Goal: Task Accomplishment & Management: Complete application form

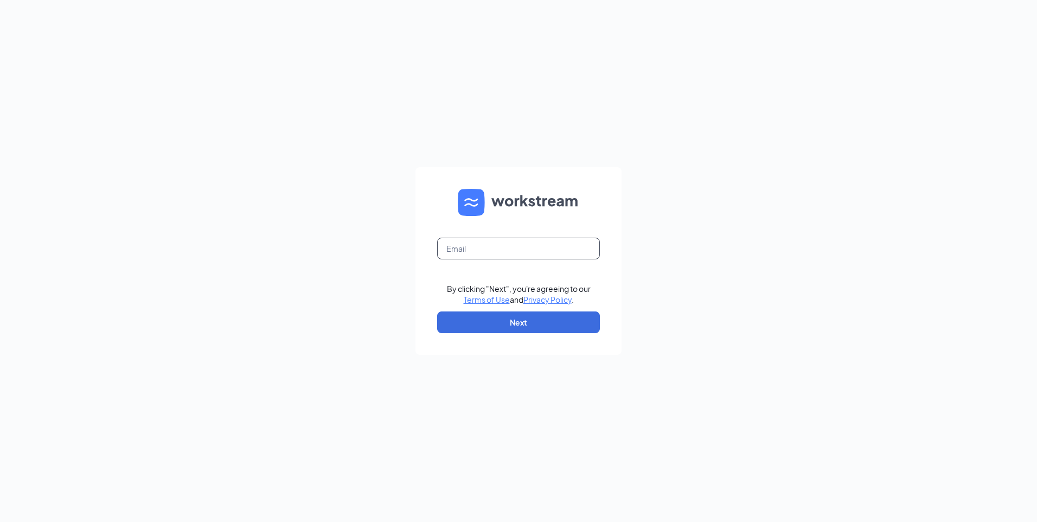
click at [465, 245] on input "text" at bounding box center [518, 249] width 163 height 22
type input "neka.forney@gsrgroup.us"
click at [519, 315] on button "Next" at bounding box center [518, 322] width 163 height 22
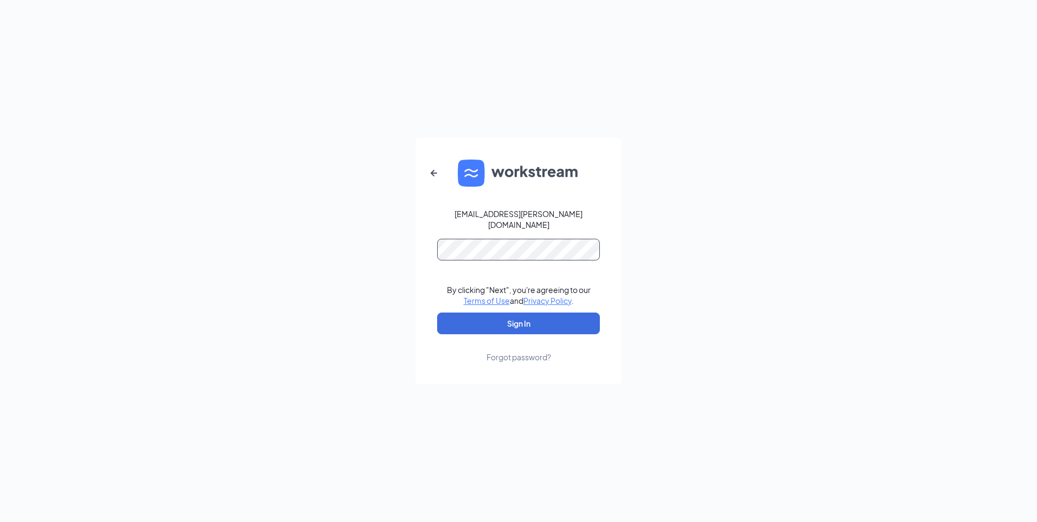
click at [437, 313] on button "Sign In" at bounding box center [518, 324] width 163 height 22
click at [452, 313] on button "Sign In" at bounding box center [518, 324] width 163 height 22
click at [363, 249] on div "neka.forney@gsrgroup.us Credential mismatches. By clicking "Next", you're agree…" at bounding box center [518, 261] width 1037 height 522
click at [437, 313] on button "Sign In" at bounding box center [518, 324] width 163 height 22
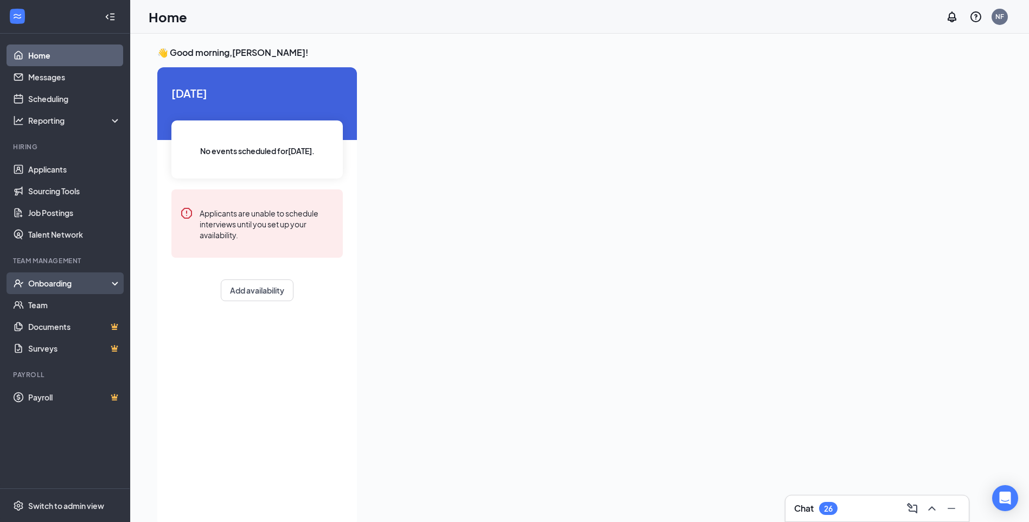
click at [63, 290] on div "Onboarding" at bounding box center [65, 283] width 130 height 22
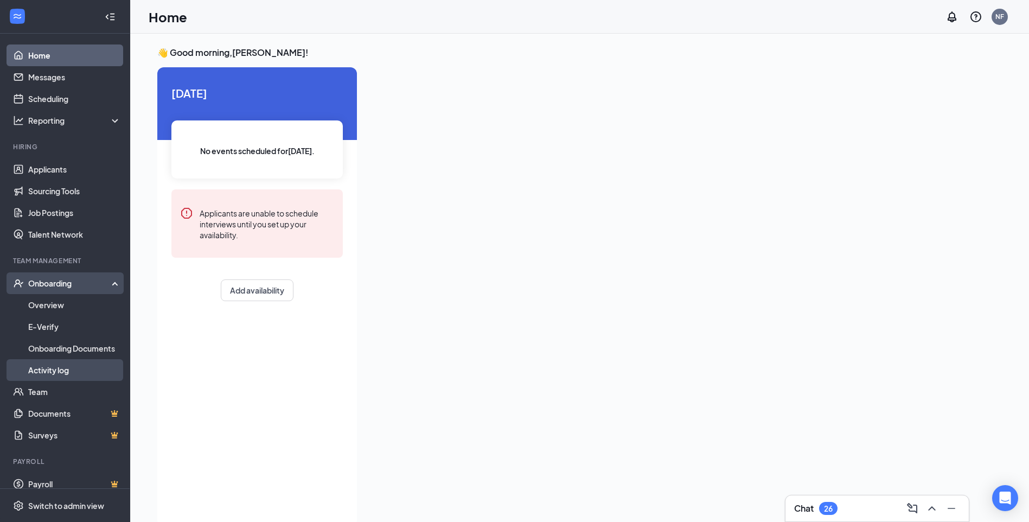
click at [50, 365] on link "Activity log" at bounding box center [74, 370] width 93 height 22
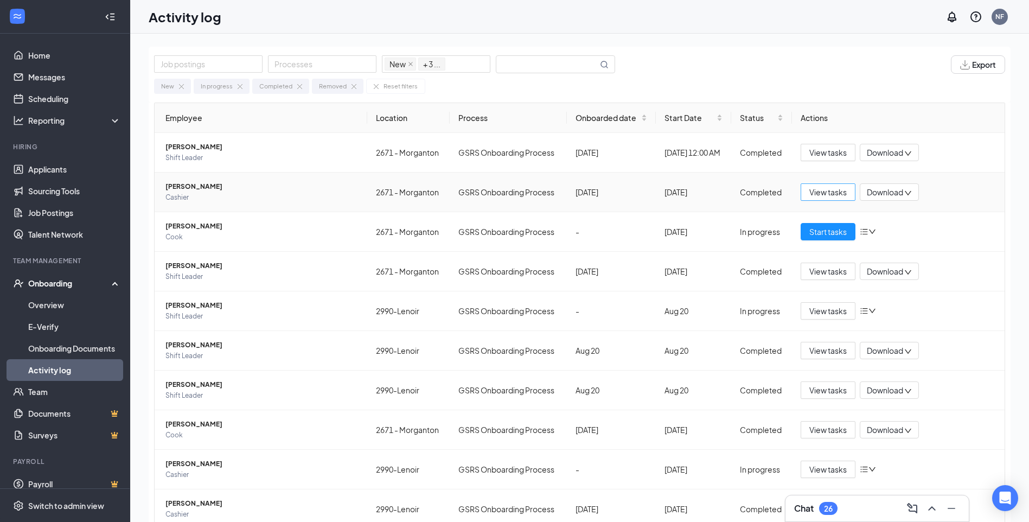
click at [817, 191] on span "View tasks" at bounding box center [828, 192] width 37 height 12
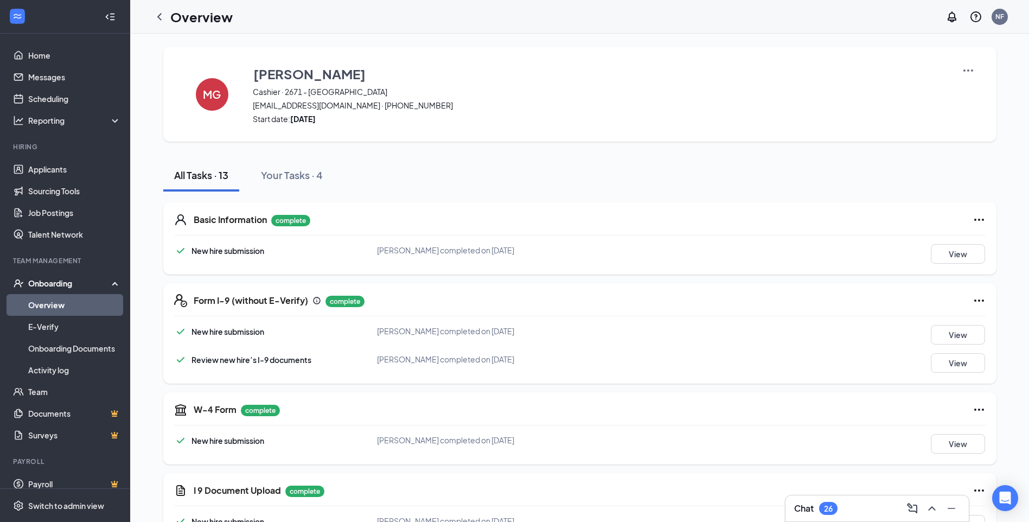
click at [966, 73] on img at bounding box center [968, 70] width 13 height 13
click at [953, 89] on span "View details" at bounding box center [968, 90] width 42 height 12
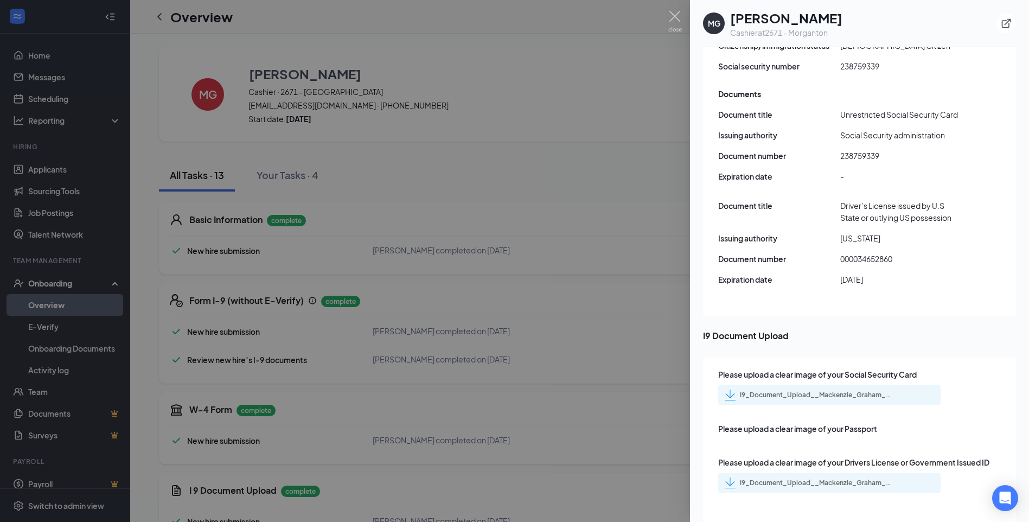
scroll to position [1519, 0]
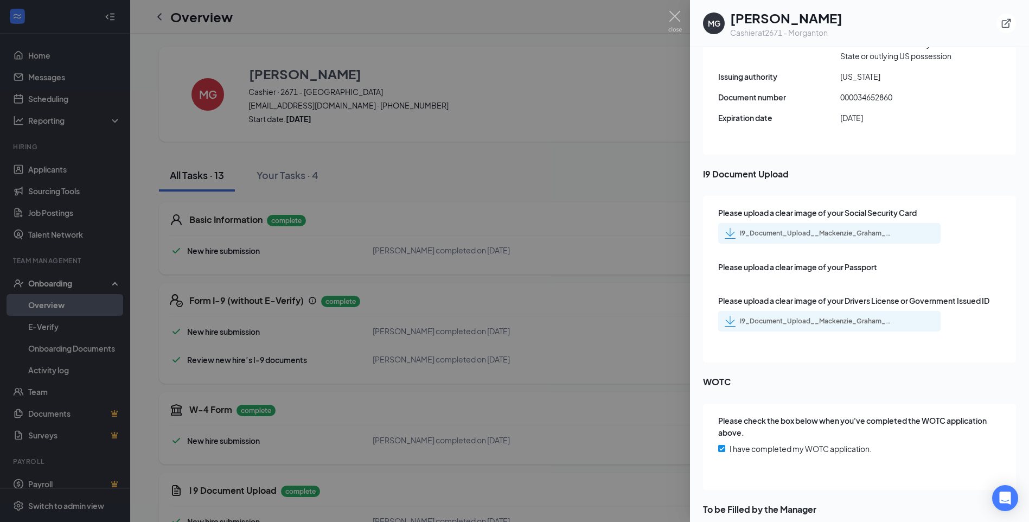
click at [628, 169] on div at bounding box center [514, 261] width 1029 height 522
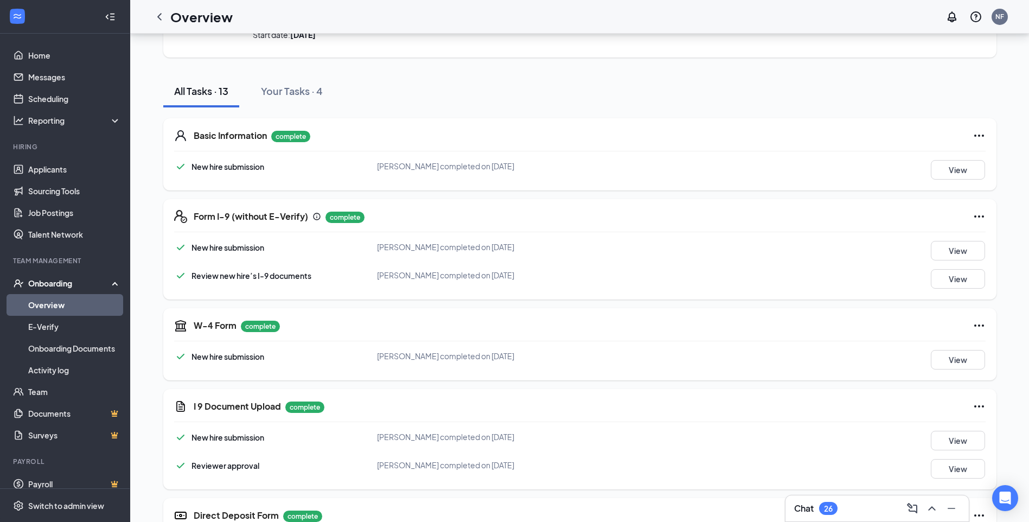
scroll to position [21, 0]
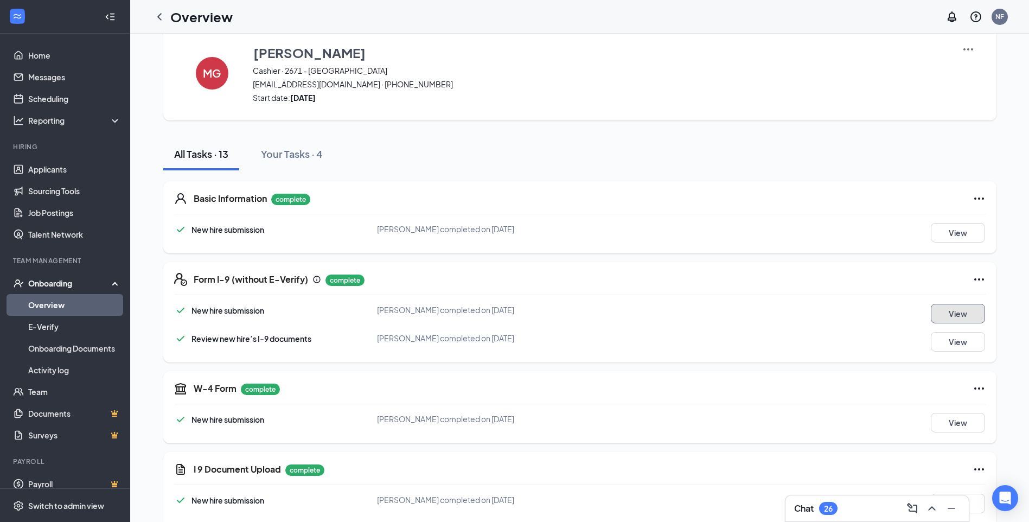
click at [959, 320] on button "View" at bounding box center [958, 314] width 54 height 20
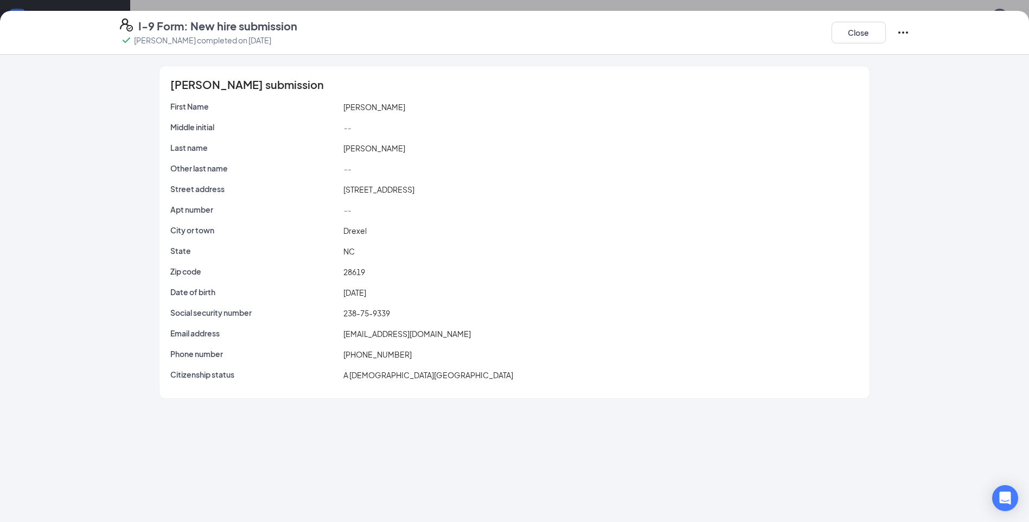
scroll to position [0, 0]
click at [848, 36] on button "Close" at bounding box center [859, 33] width 54 height 22
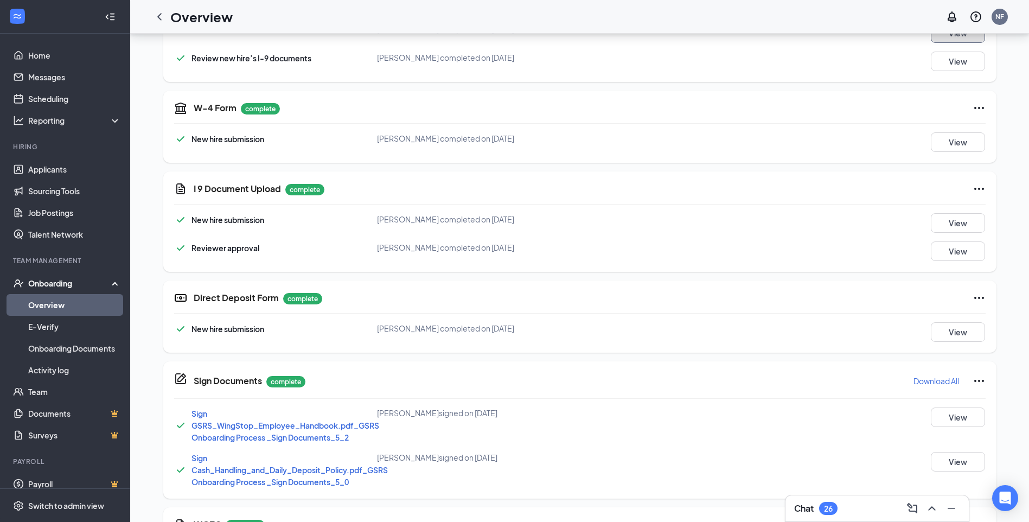
scroll to position [326, 0]
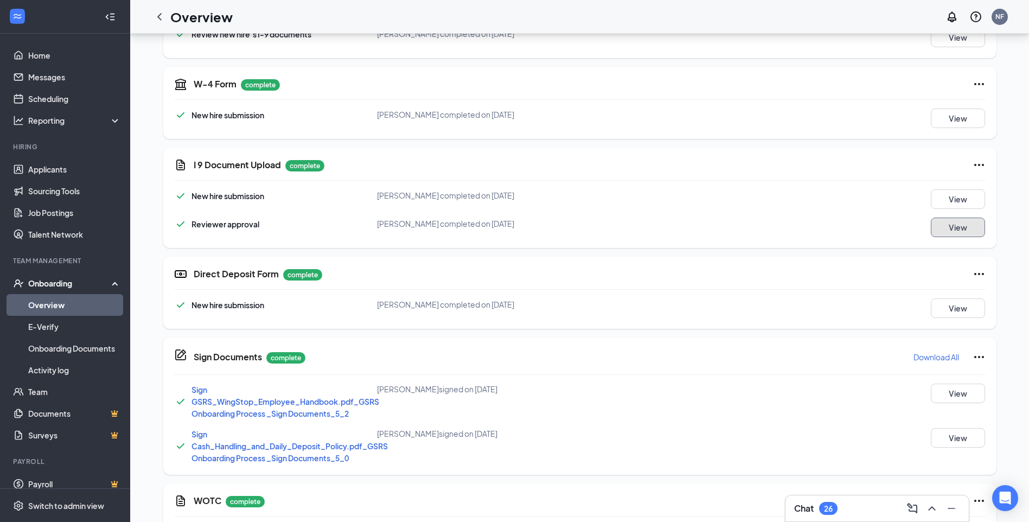
click at [976, 222] on button "View" at bounding box center [958, 228] width 54 height 20
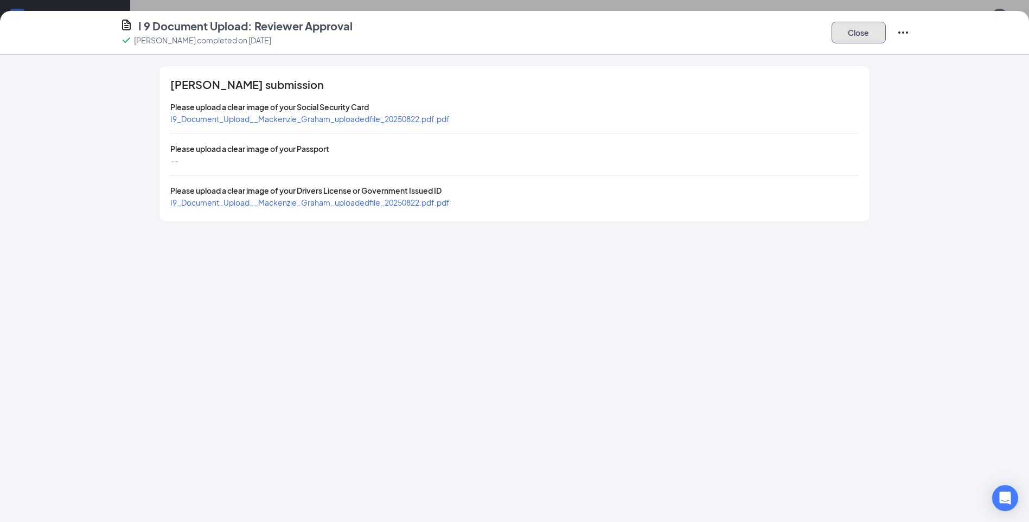
click at [861, 37] on button "Close" at bounding box center [859, 33] width 54 height 22
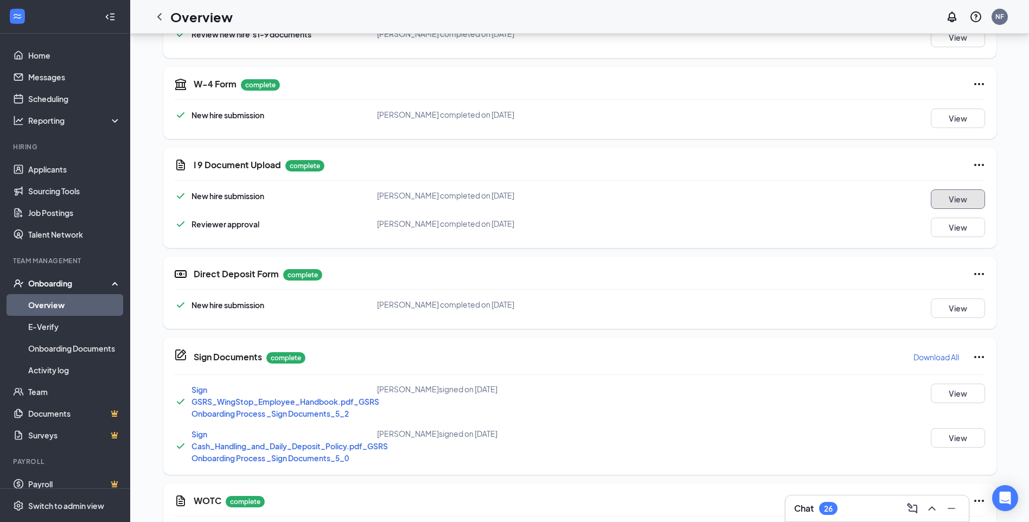
click at [955, 195] on button "View" at bounding box center [958, 199] width 54 height 20
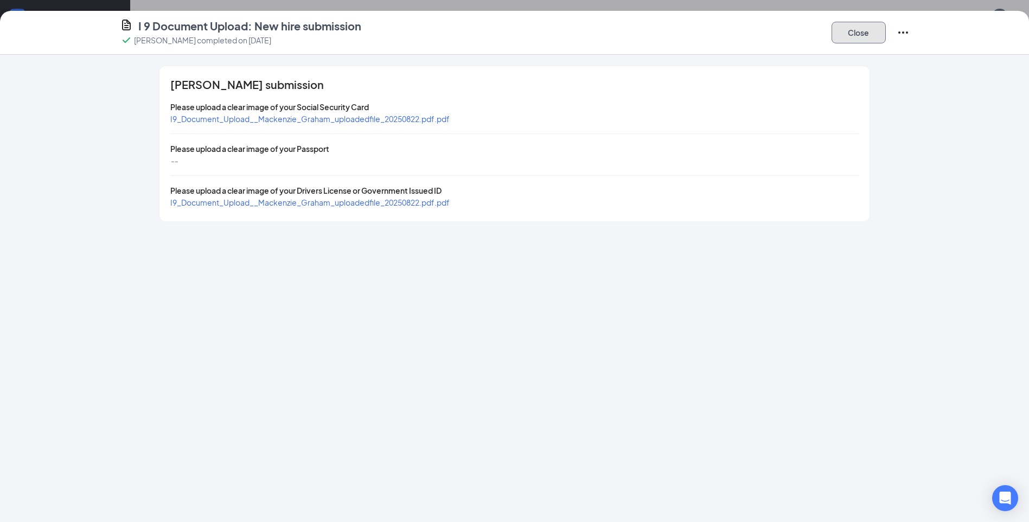
click at [856, 39] on button "Close" at bounding box center [859, 33] width 54 height 22
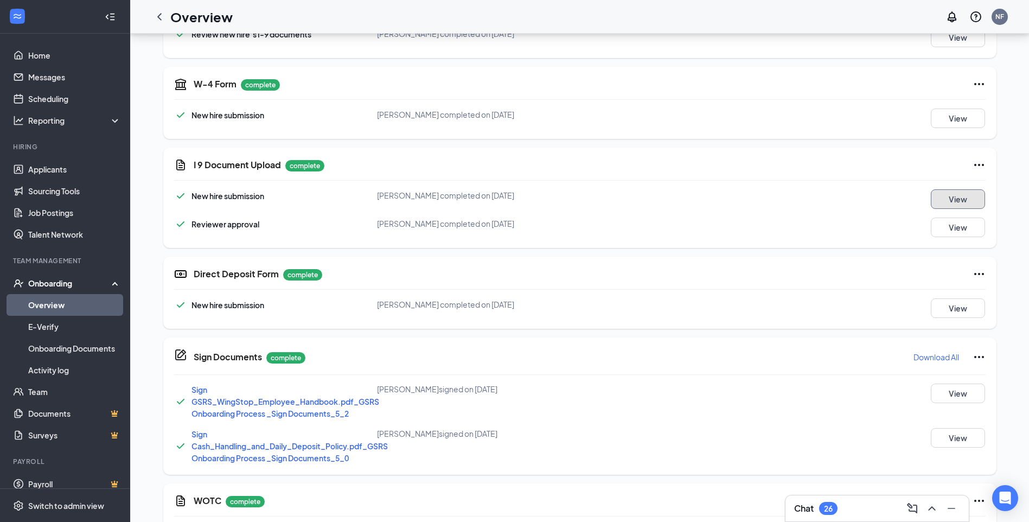
click at [946, 195] on button "View" at bounding box center [958, 199] width 54 height 20
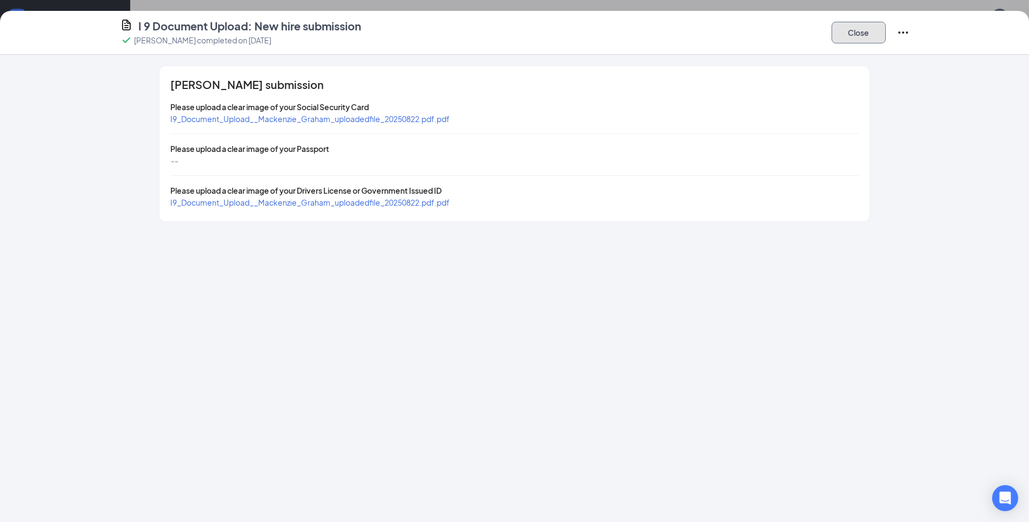
click at [858, 34] on button "Close" at bounding box center [859, 33] width 54 height 22
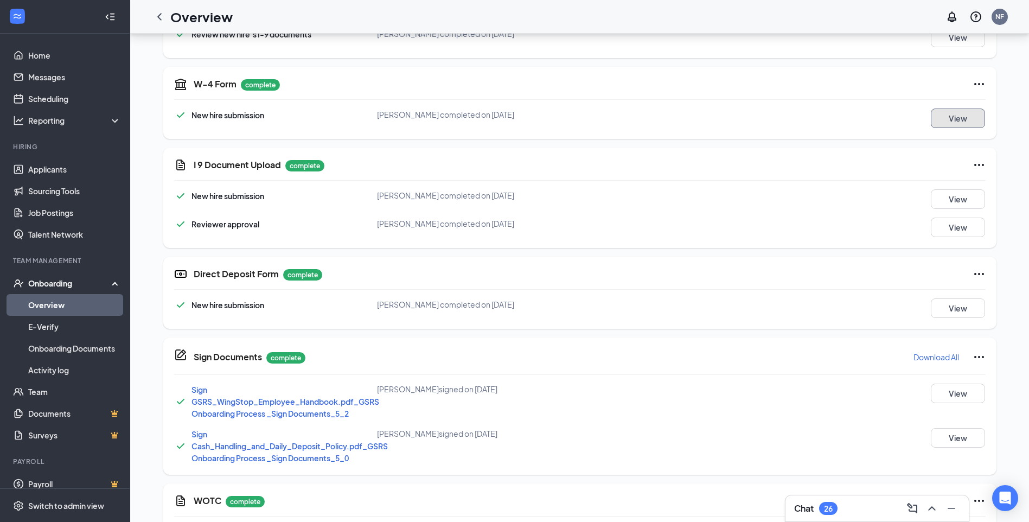
click at [958, 123] on button "View" at bounding box center [958, 119] width 54 height 20
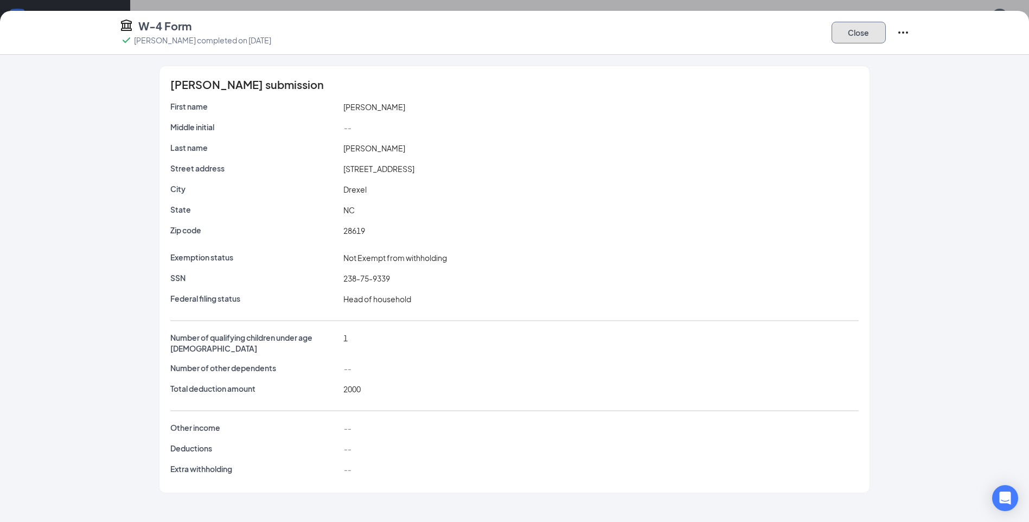
click at [853, 34] on button "Close" at bounding box center [859, 33] width 54 height 22
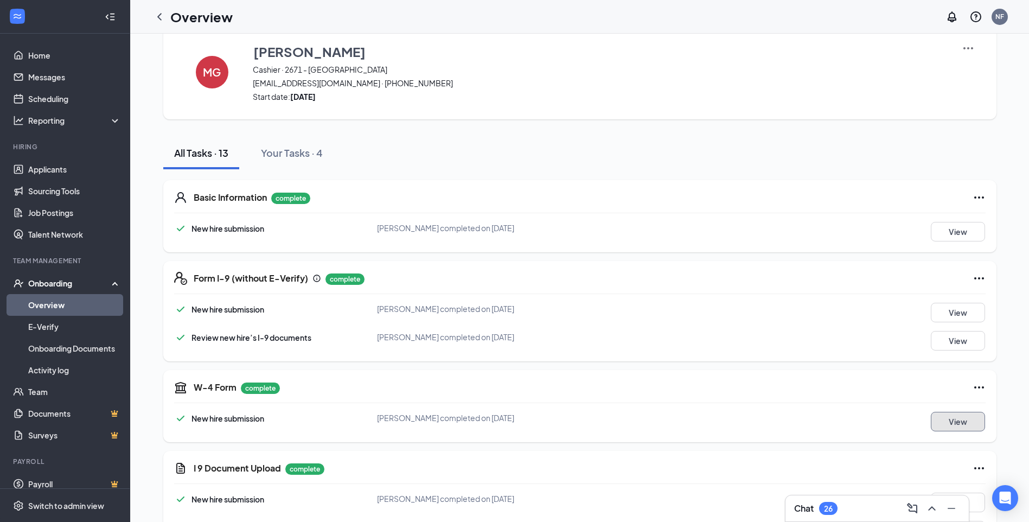
scroll to position [21, 0]
click at [934, 319] on button "View" at bounding box center [958, 314] width 54 height 20
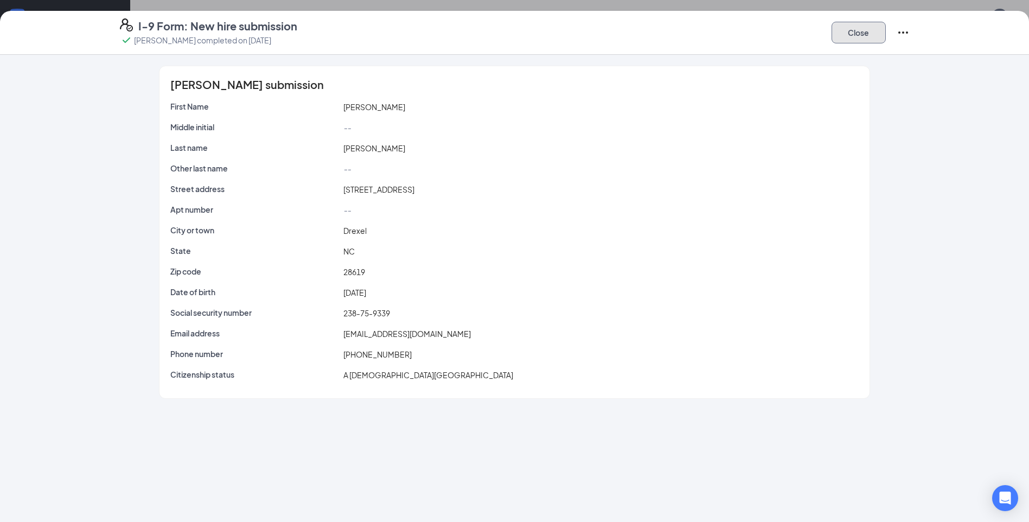
click at [854, 33] on button "Close" at bounding box center [859, 33] width 54 height 22
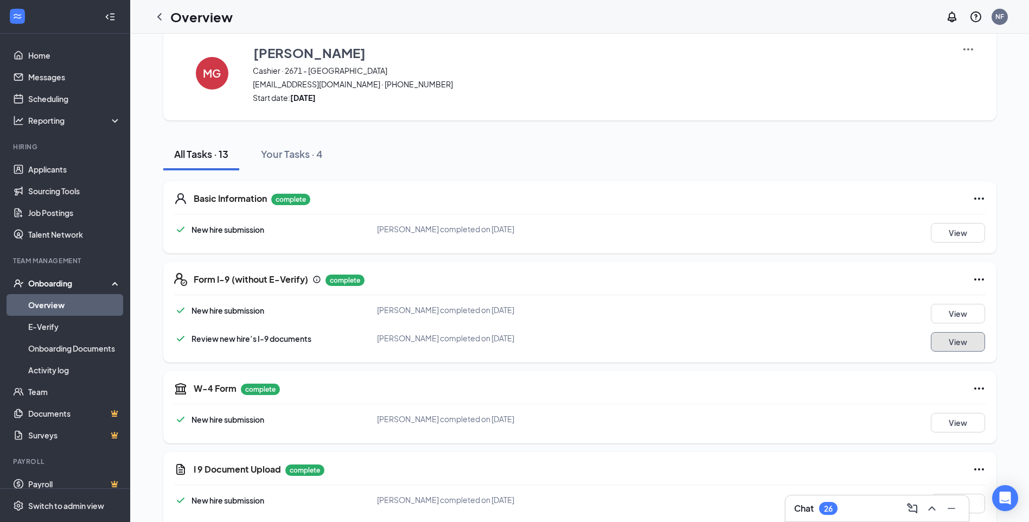
click at [935, 341] on button "View" at bounding box center [958, 342] width 54 height 20
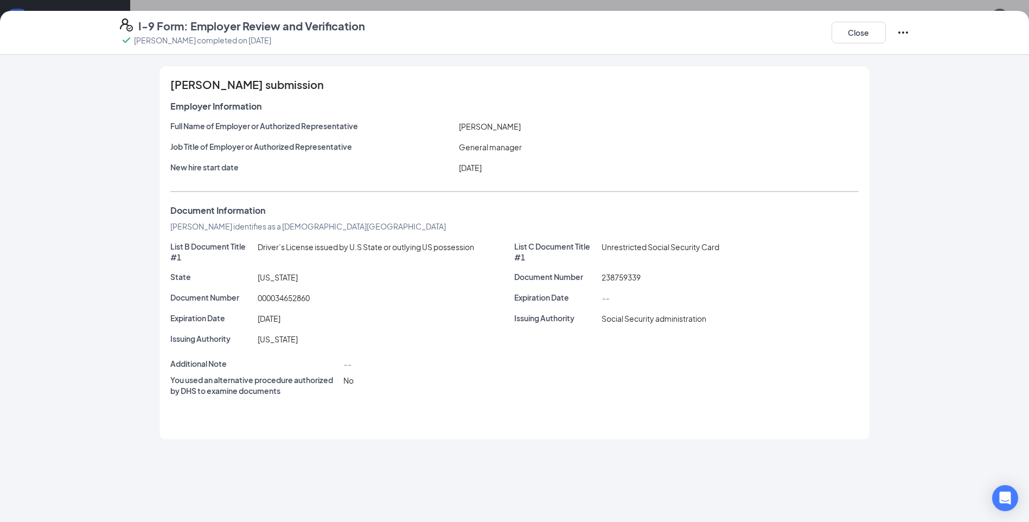
scroll to position [0, 0]
click at [837, 35] on button "Close" at bounding box center [859, 33] width 54 height 22
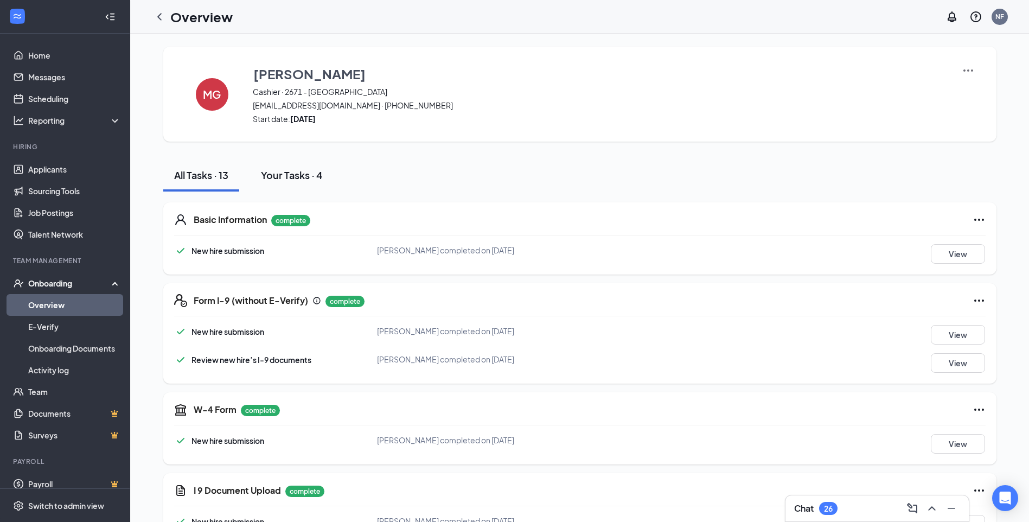
click at [286, 170] on div "Your Tasks · 4" at bounding box center [292, 175] width 62 height 14
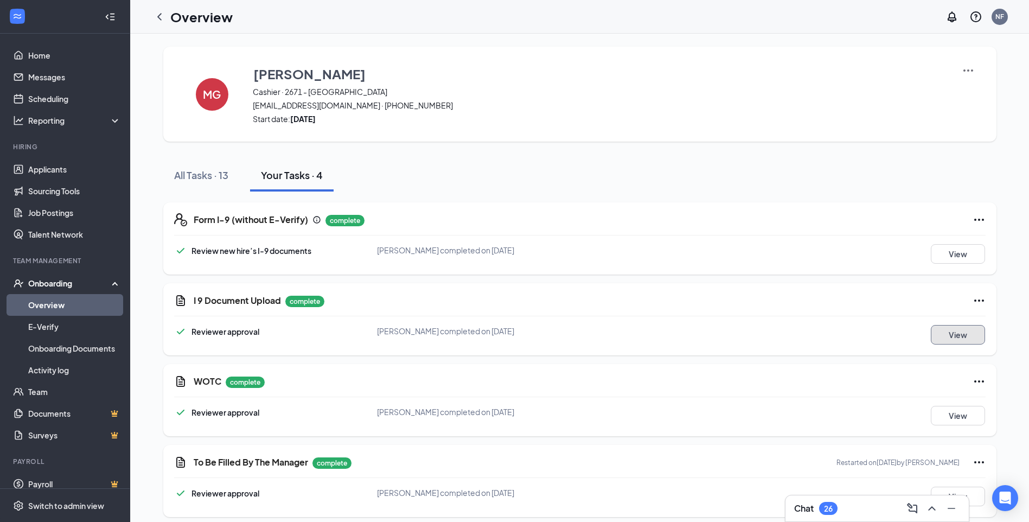
click at [939, 335] on button "View" at bounding box center [958, 335] width 54 height 20
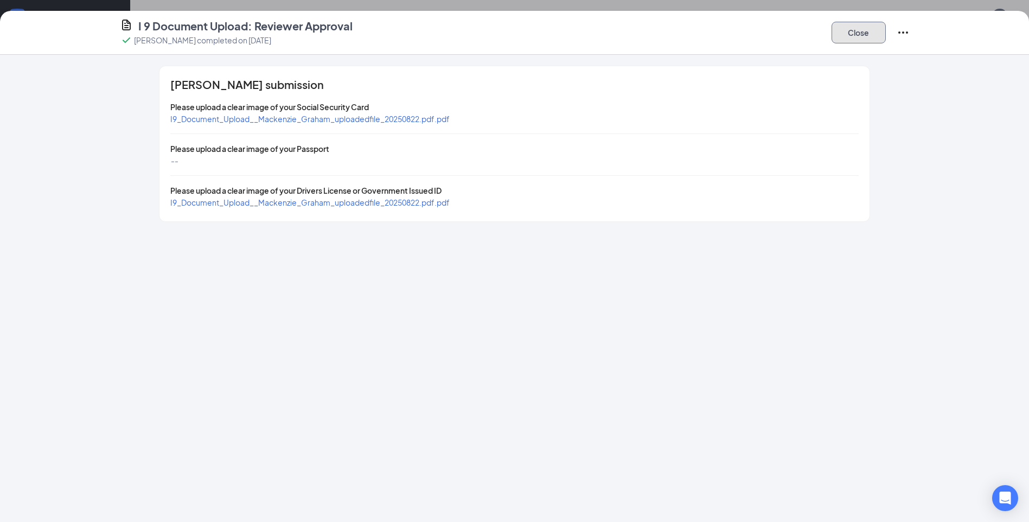
click at [852, 31] on button "Close" at bounding box center [859, 33] width 54 height 22
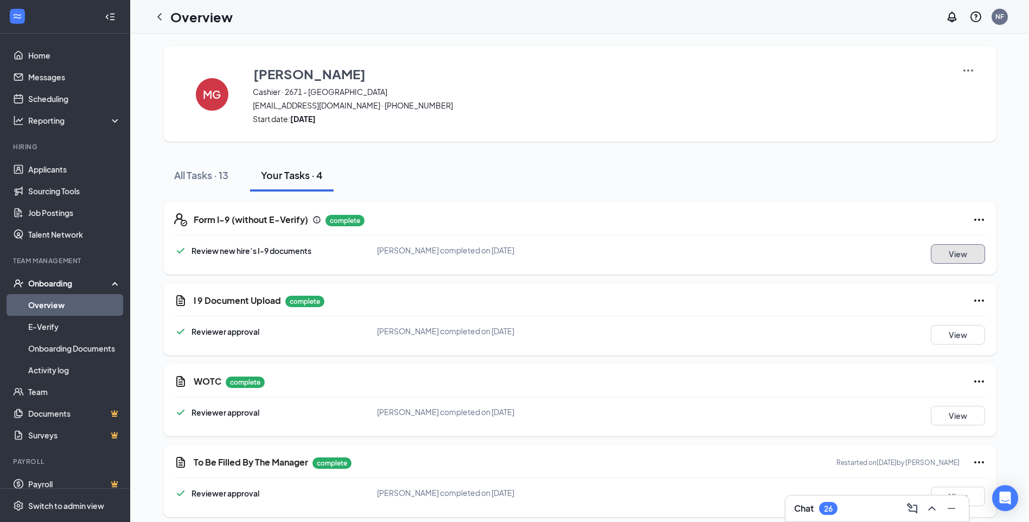
click at [951, 254] on button "View" at bounding box center [958, 254] width 54 height 20
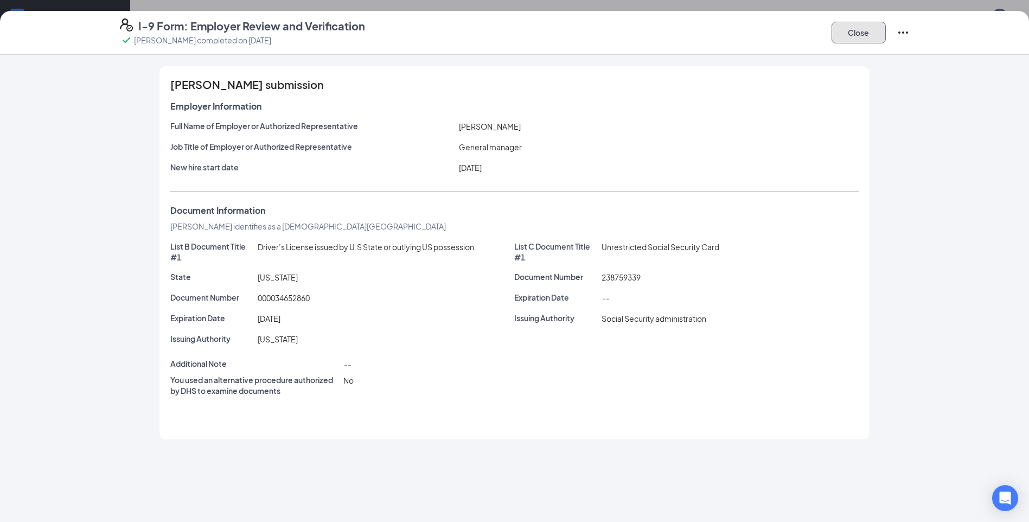
click at [854, 34] on button "Close" at bounding box center [859, 33] width 54 height 22
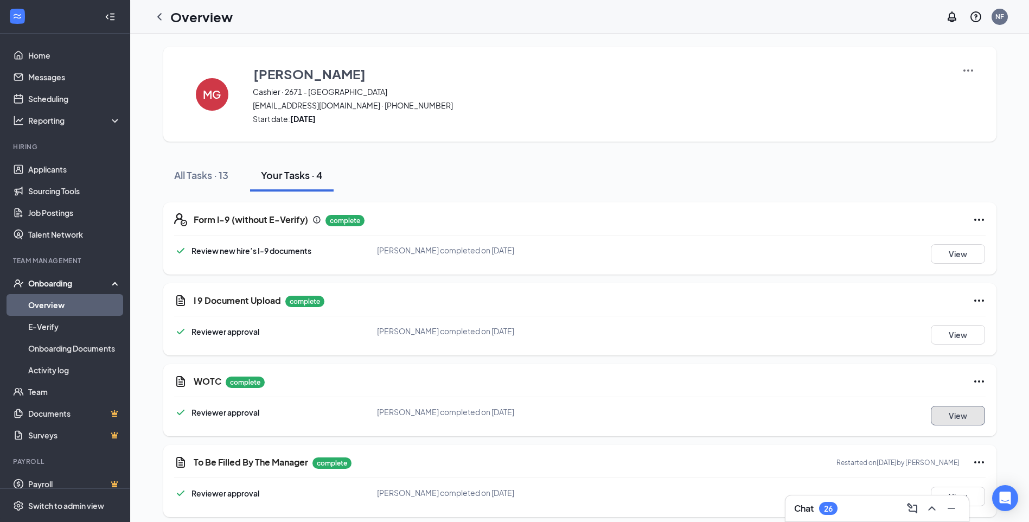
click at [951, 415] on button "View" at bounding box center [958, 416] width 54 height 20
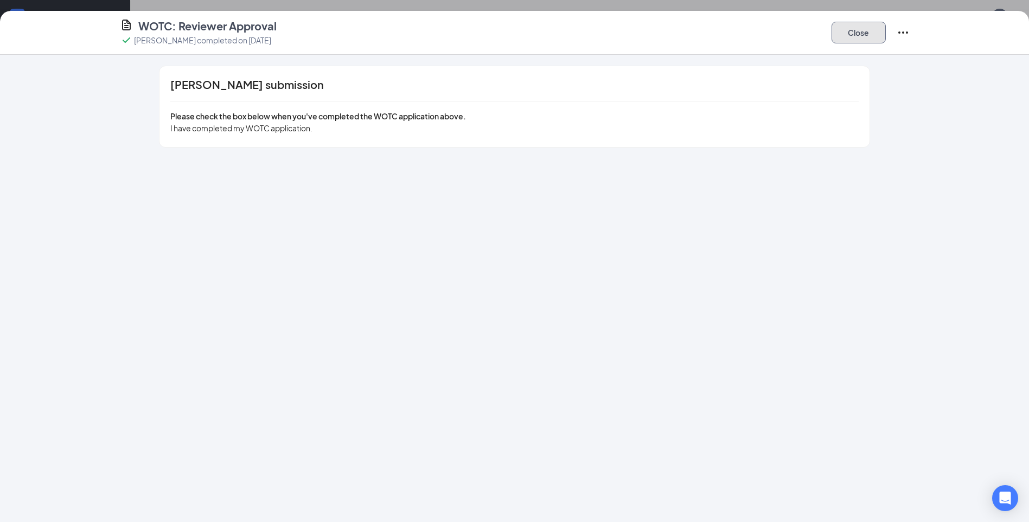
click at [871, 31] on button "Close" at bounding box center [859, 33] width 54 height 22
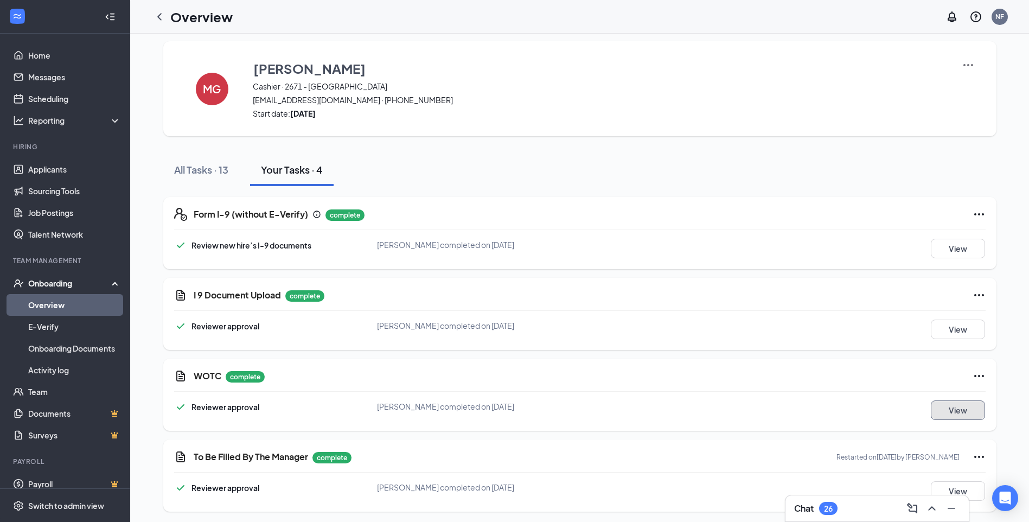
scroll to position [8, 0]
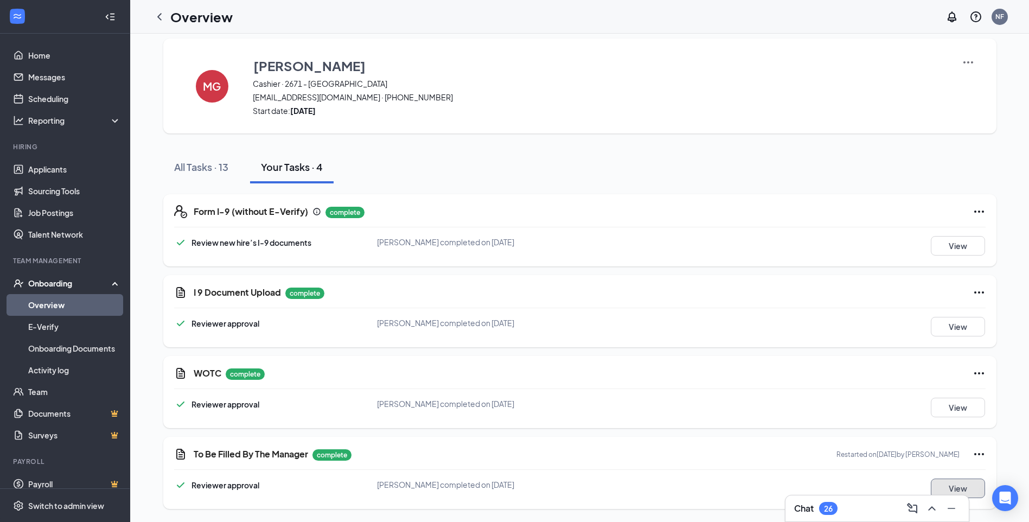
click at [934, 481] on button "View" at bounding box center [958, 489] width 54 height 20
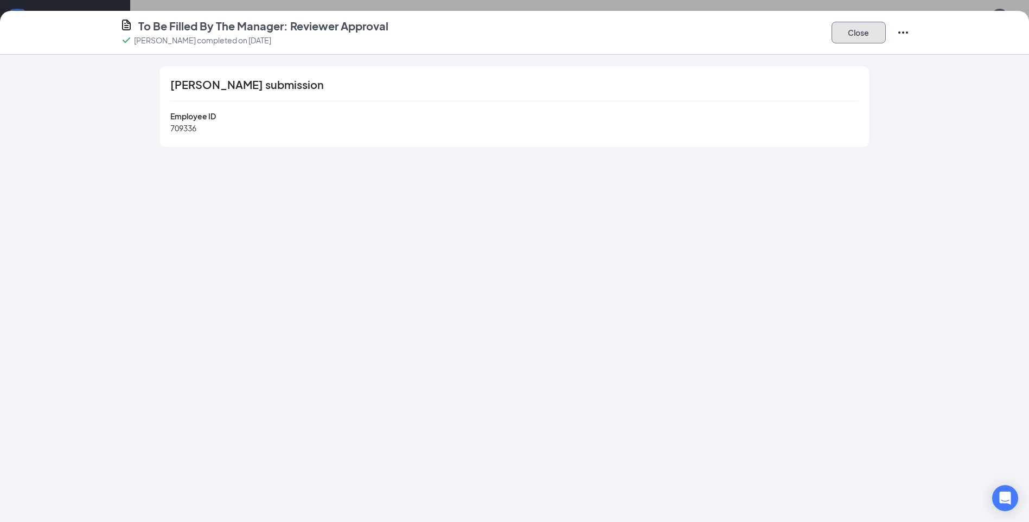
click at [878, 28] on button "Close" at bounding box center [859, 33] width 54 height 22
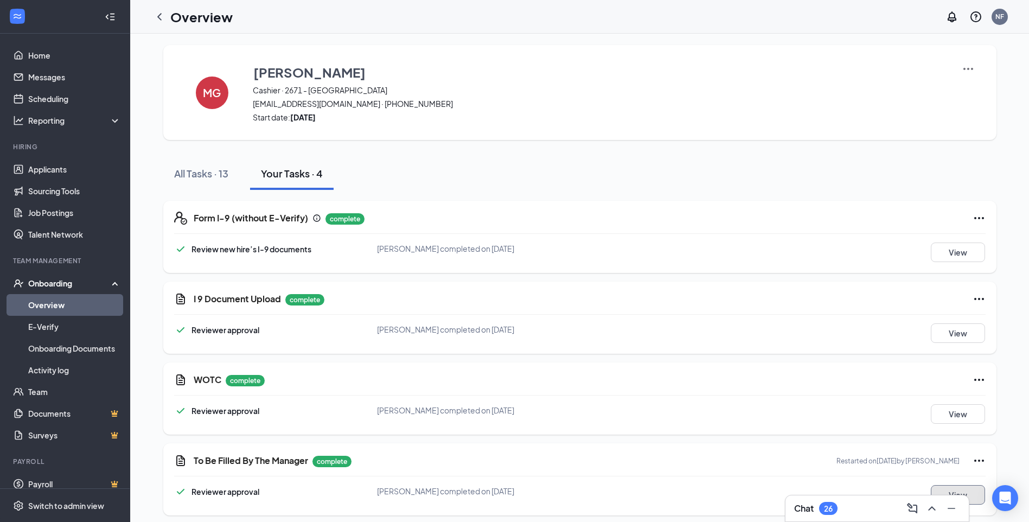
scroll to position [0, 0]
drag, startPoint x: 158, startPoint y: 14, endPoint x: 134, endPoint y: 60, distance: 52.2
click at [158, 14] on icon "ChevronLeft" at bounding box center [159, 16] width 13 height 13
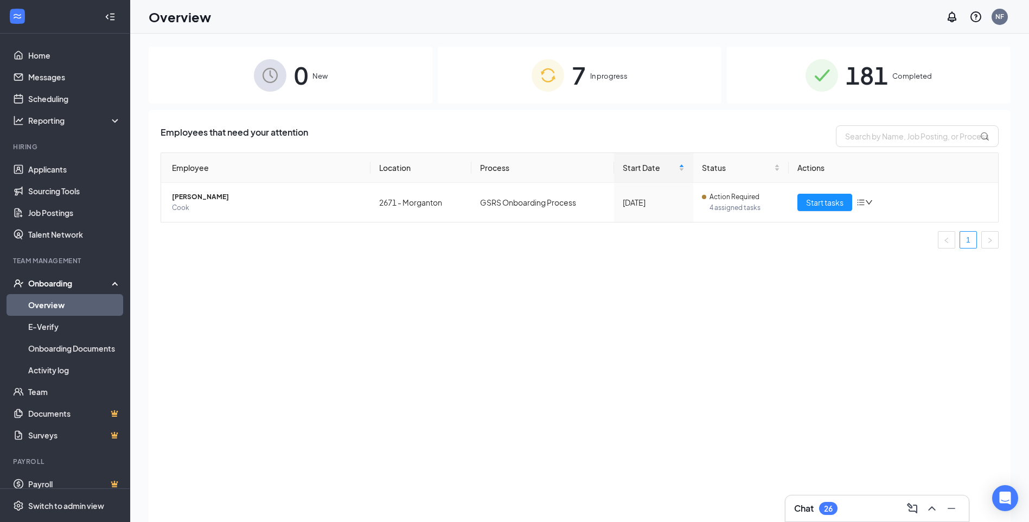
click at [919, 79] on span "Completed" at bounding box center [913, 76] width 40 height 11
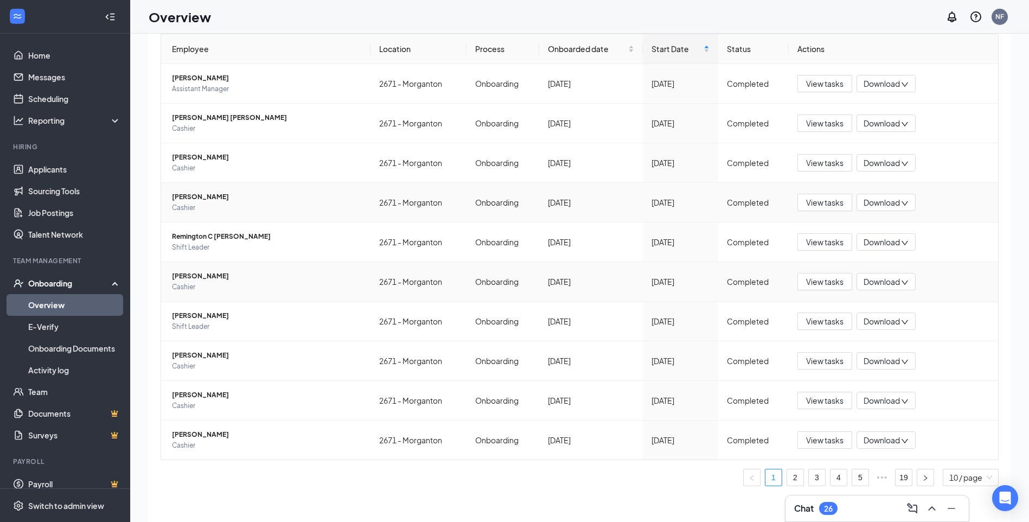
scroll to position [49, 0]
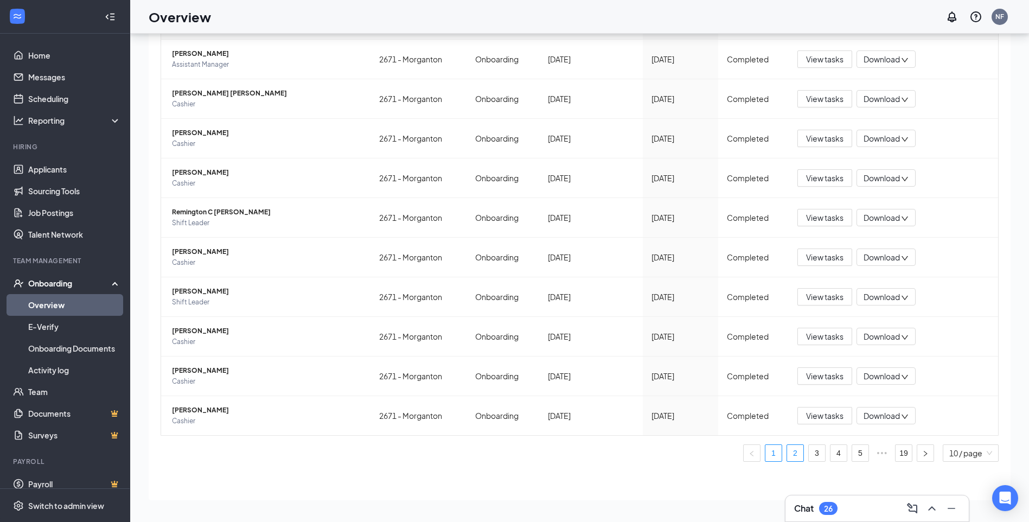
click at [787, 448] on link "2" at bounding box center [795, 453] width 16 height 16
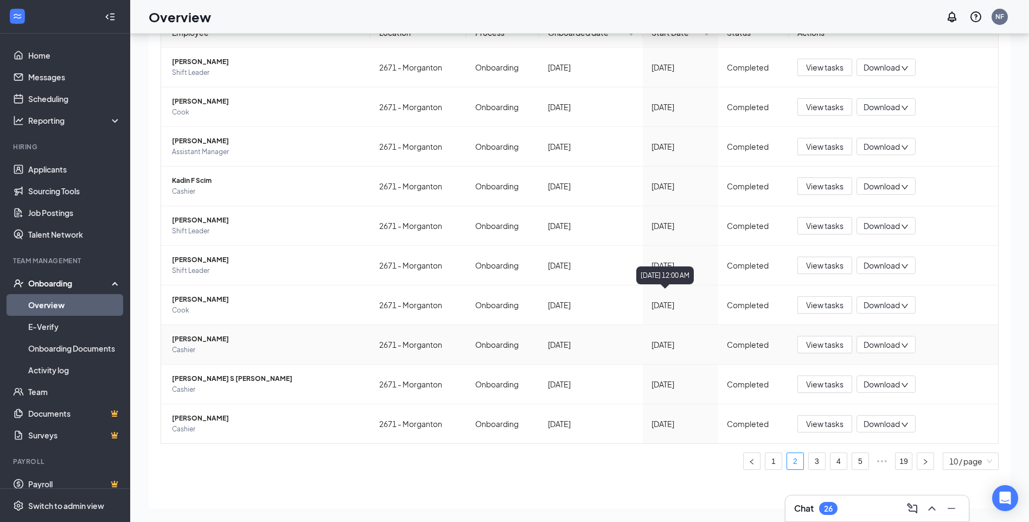
scroll to position [94, 0]
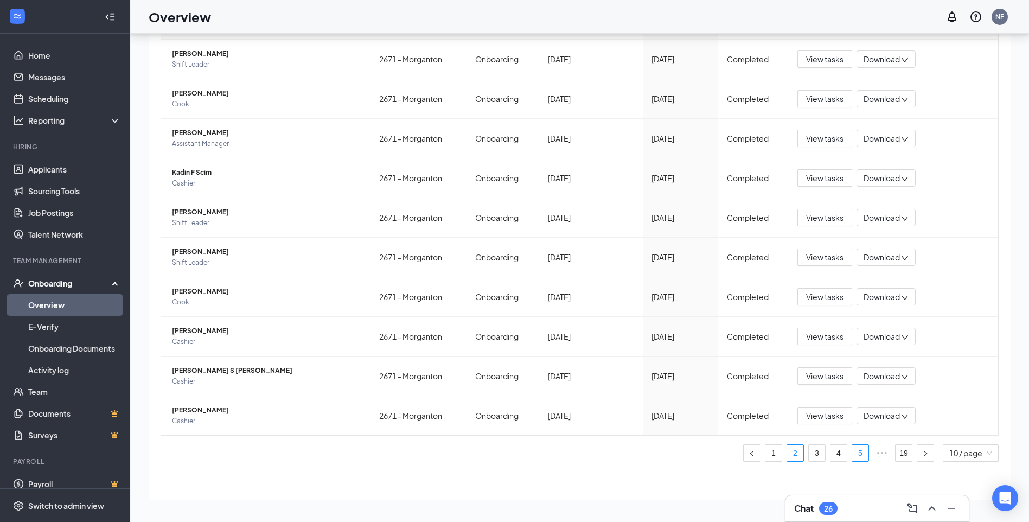
click at [854, 454] on link "5" at bounding box center [860, 453] width 16 height 16
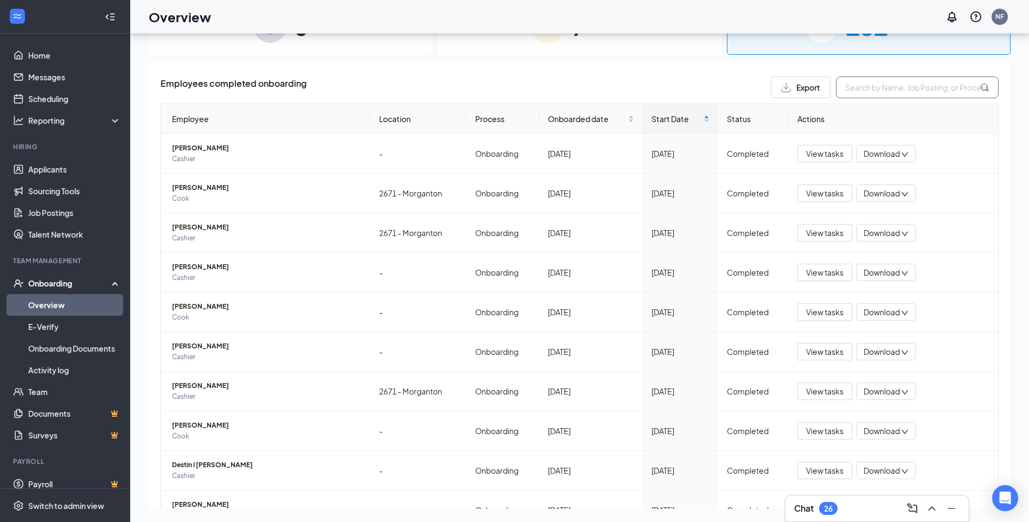
click at [859, 91] on input "text" at bounding box center [917, 88] width 163 height 22
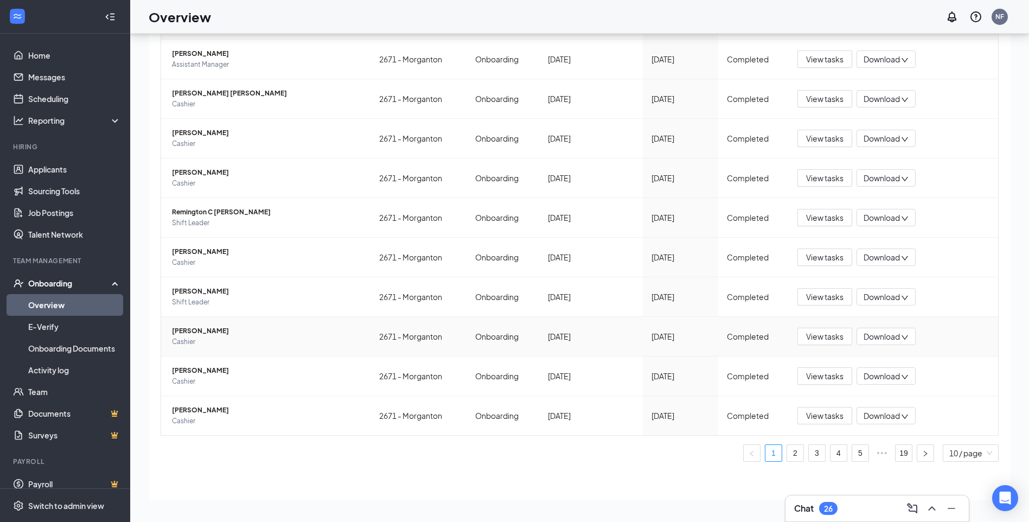
scroll to position [40, 0]
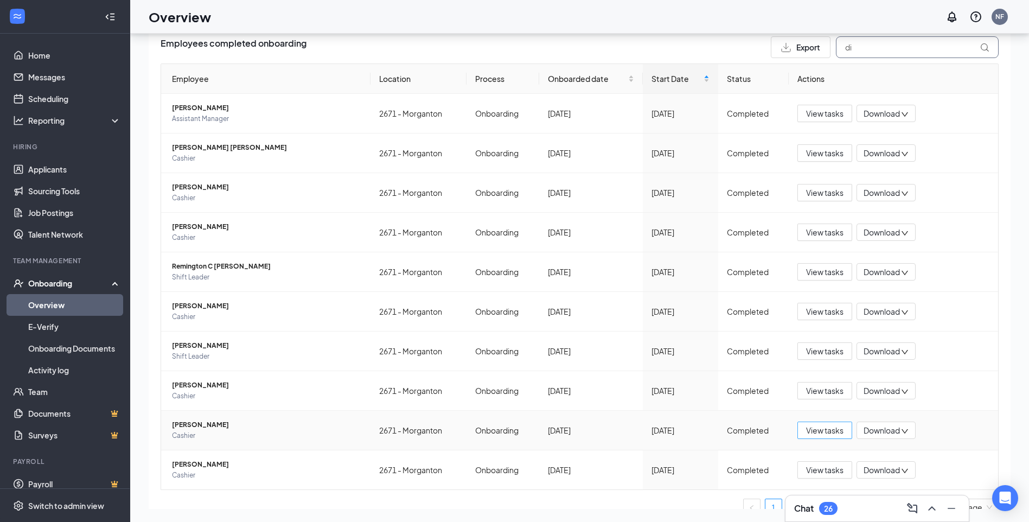
type input "di"
click at [838, 435] on button "View tasks" at bounding box center [825, 430] width 55 height 17
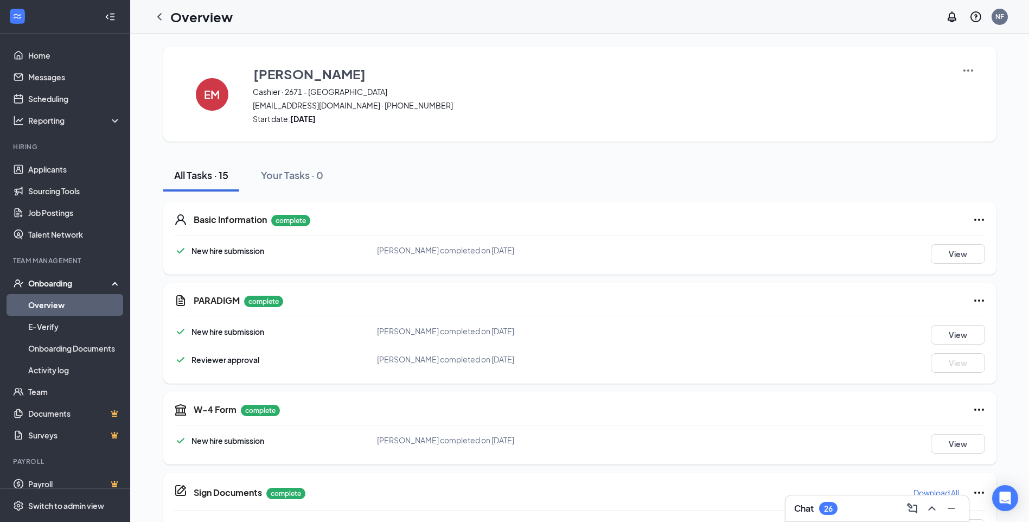
click at [965, 71] on img at bounding box center [968, 70] width 13 height 13
click at [957, 90] on span "View details" at bounding box center [968, 90] width 42 height 12
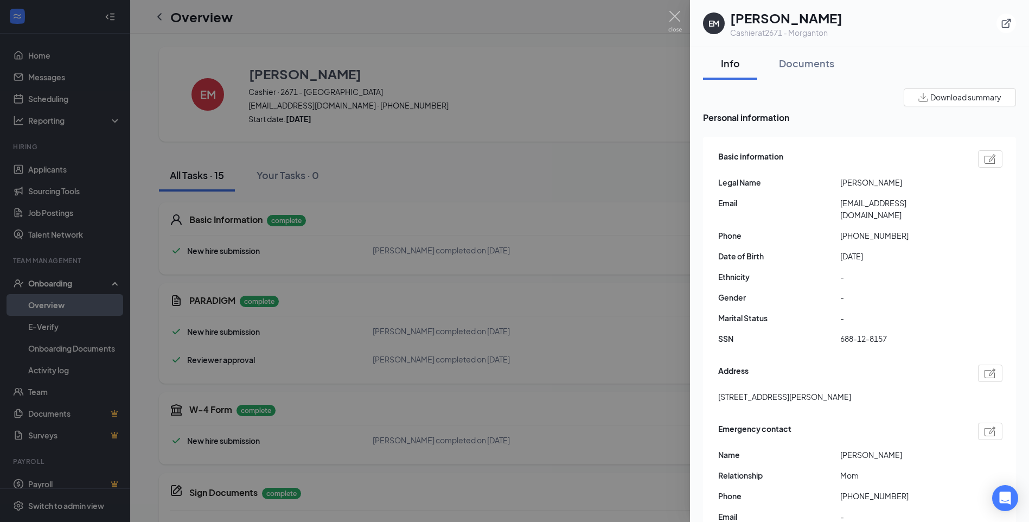
click at [384, 240] on div at bounding box center [514, 261] width 1029 height 522
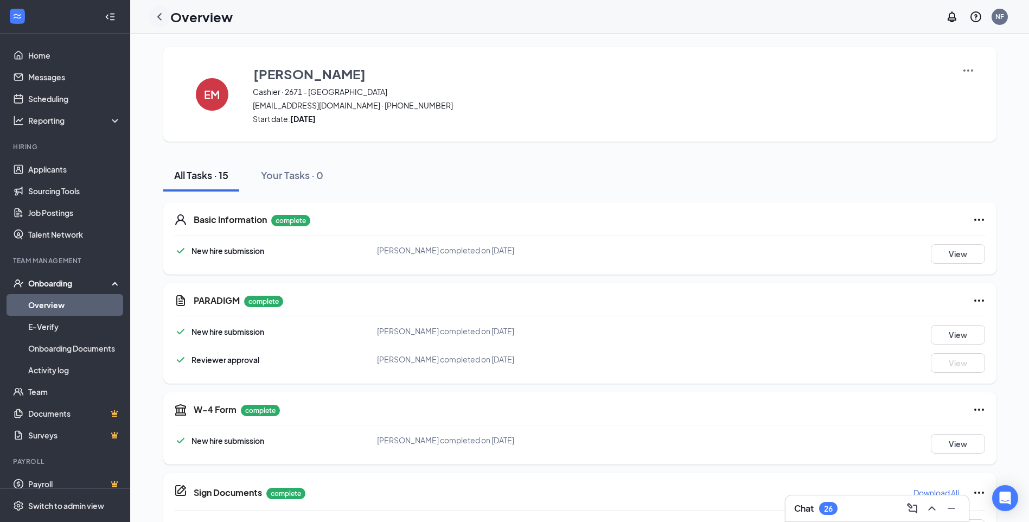
click at [163, 17] on icon "ChevronLeft" at bounding box center [159, 16] width 13 height 13
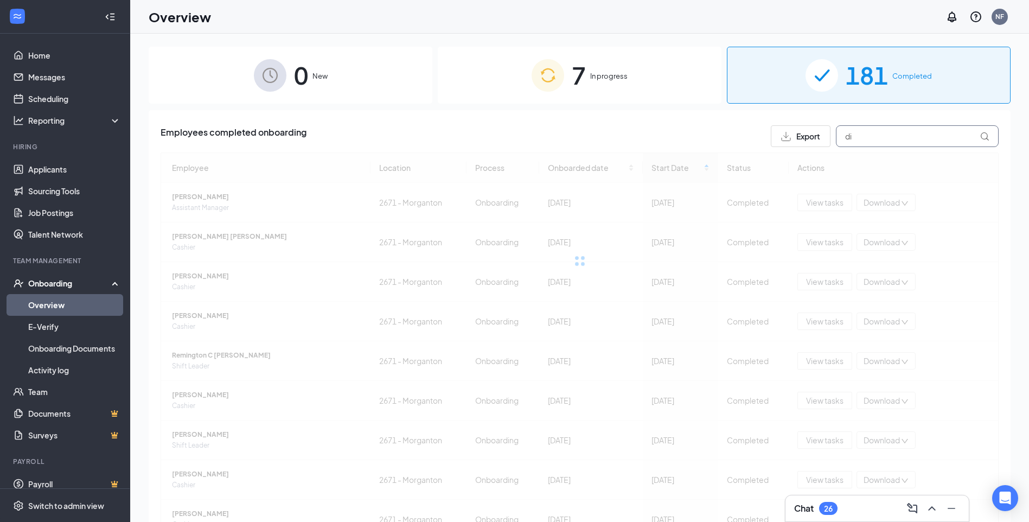
drag, startPoint x: 850, startPoint y: 138, endPoint x: 732, endPoint y: 128, distance: 118.2
click at [733, 128] on div "Employees completed onboarding Export di" at bounding box center [580, 136] width 838 height 22
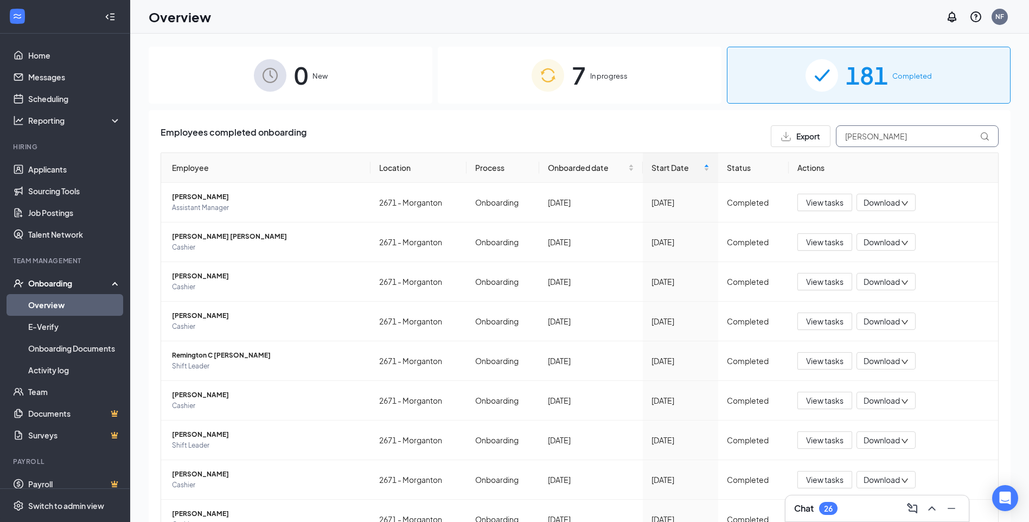
type input "[PERSON_NAME]"
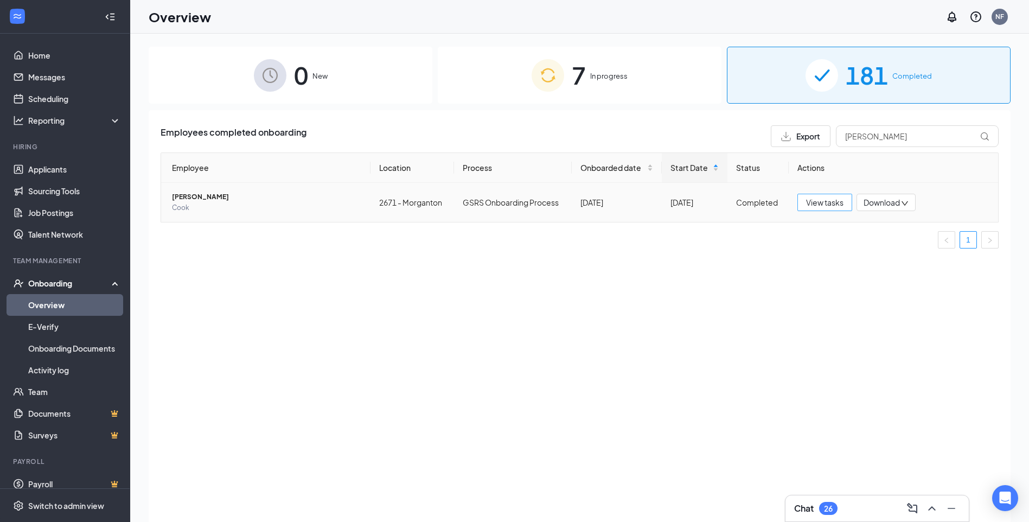
click at [804, 200] on button "View tasks" at bounding box center [825, 202] width 55 height 17
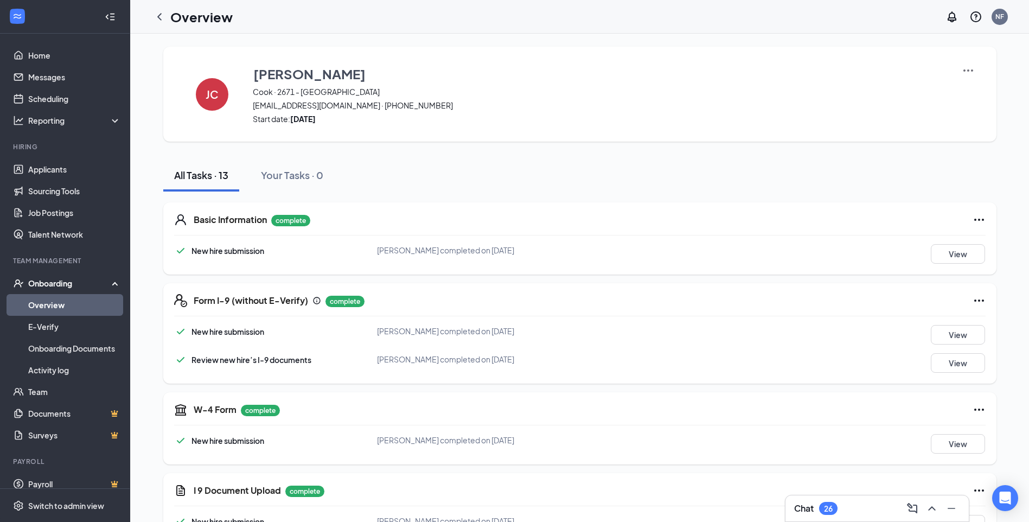
click at [972, 70] on img at bounding box center [968, 70] width 13 height 13
click at [952, 93] on span "View details" at bounding box center [968, 90] width 42 height 12
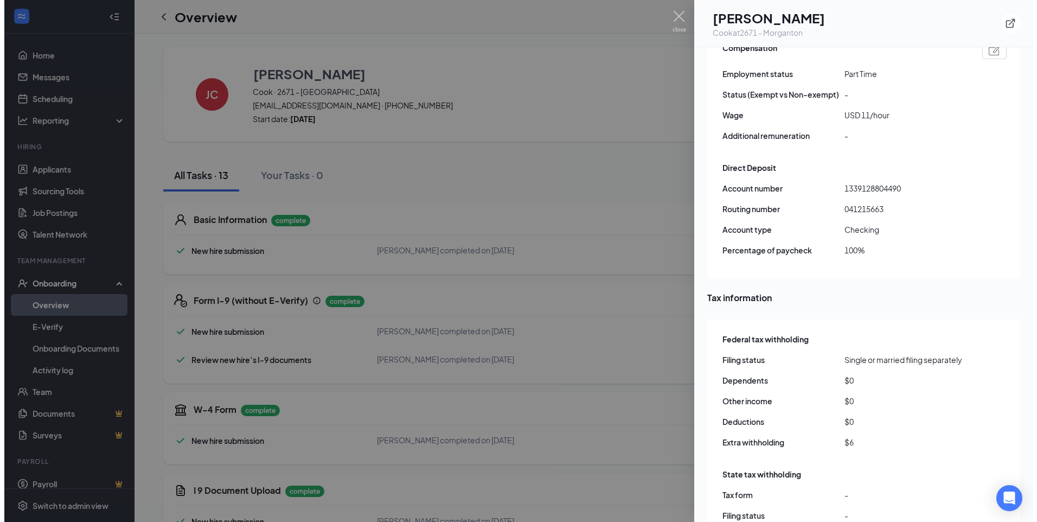
scroll to position [760, 0]
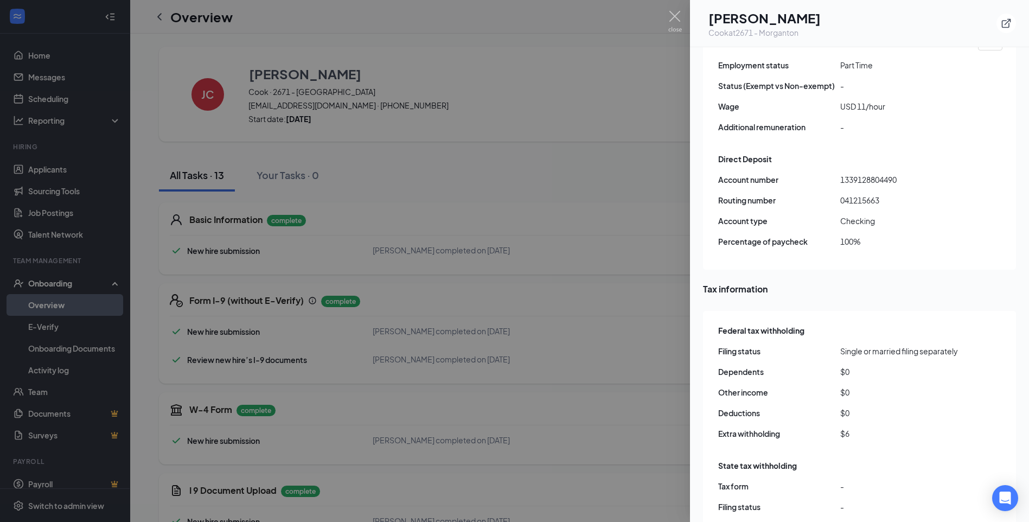
click at [583, 81] on div at bounding box center [514, 261] width 1029 height 522
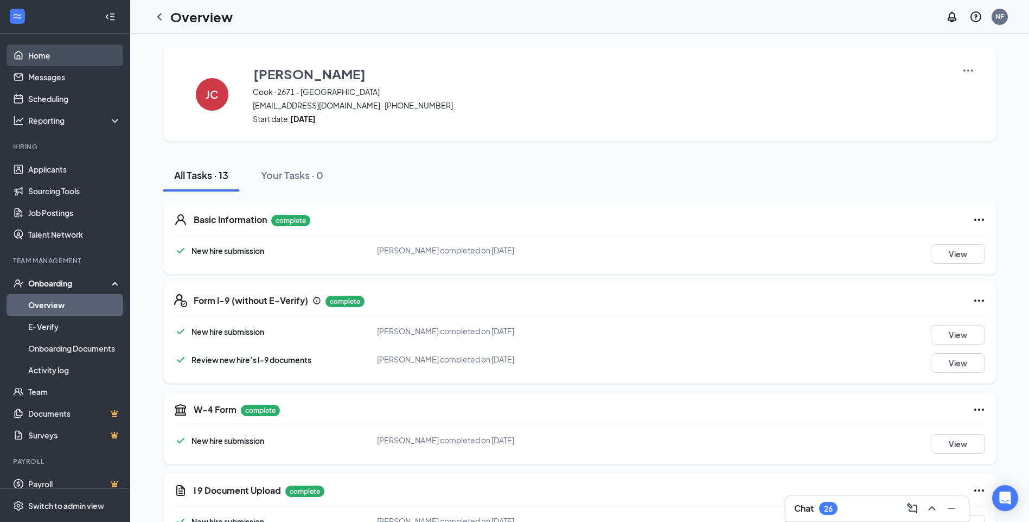
click at [34, 55] on link "Home" at bounding box center [74, 55] width 93 height 22
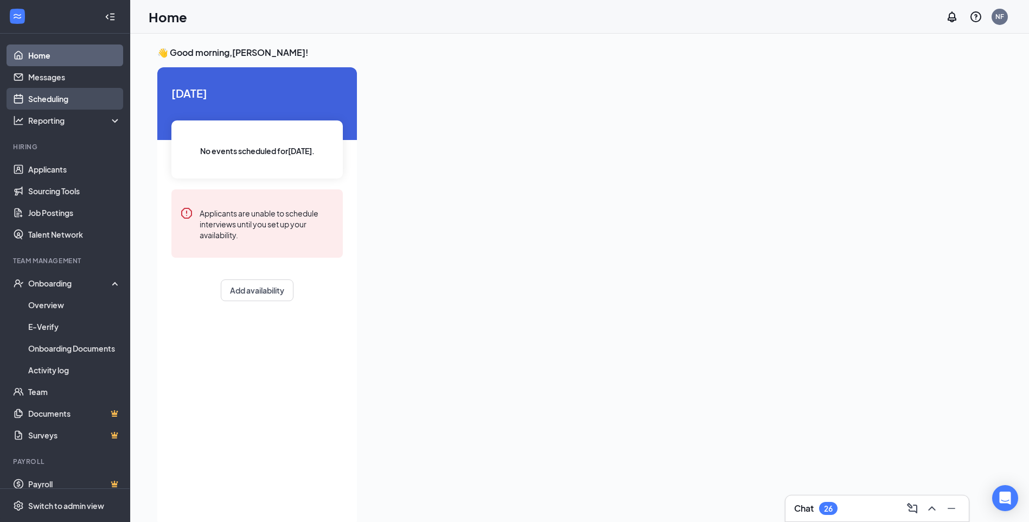
click at [46, 100] on link "Scheduling" at bounding box center [74, 99] width 93 height 22
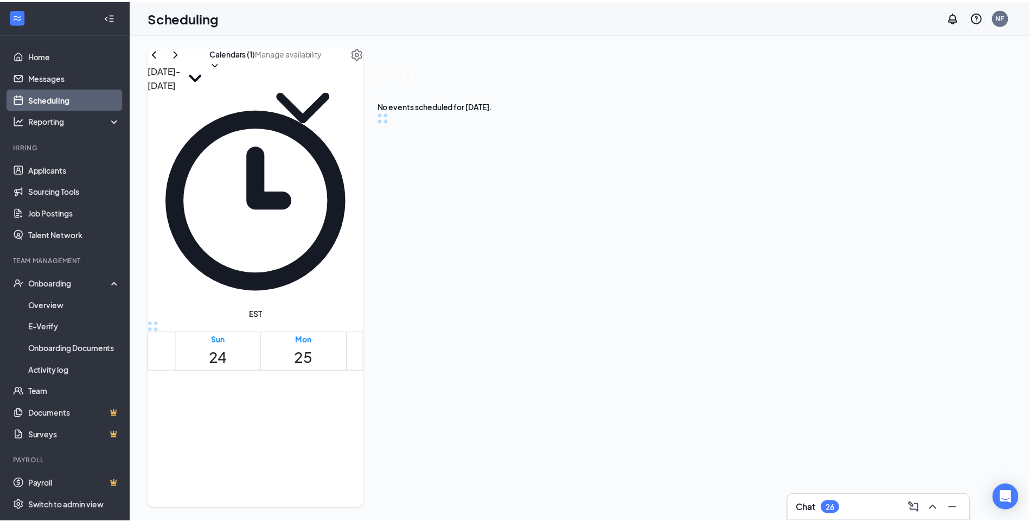
scroll to position [533, 0]
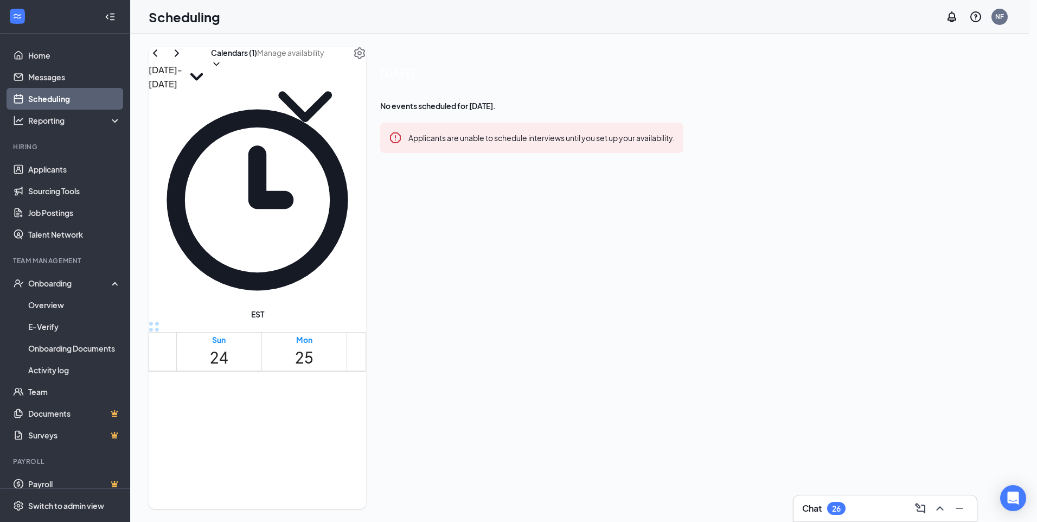
click at [50, 174] on link "Applicants" at bounding box center [74, 169] width 93 height 22
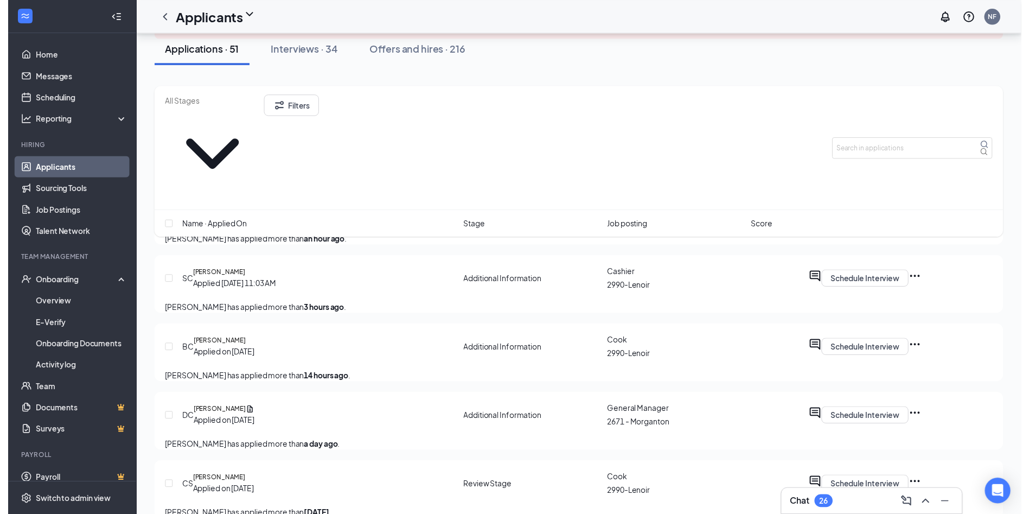
scroll to position [163, 0]
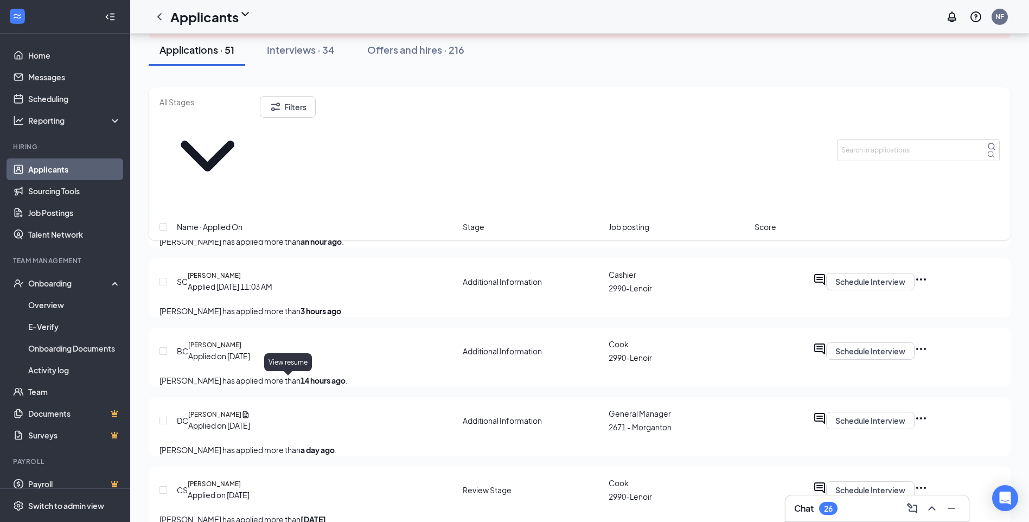
click at [250, 410] on icon "Document" at bounding box center [245, 415] width 9 height 10
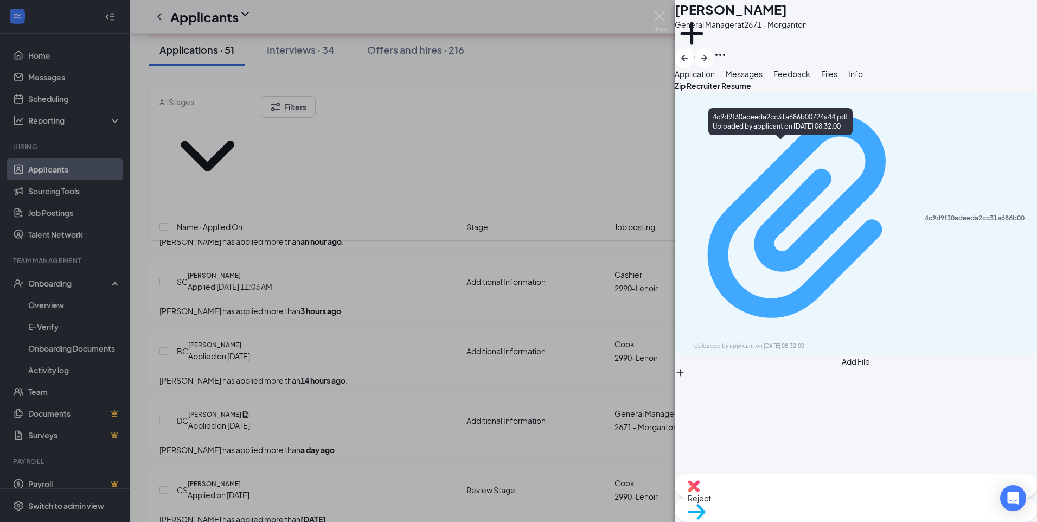
click at [925, 214] on div "4c9d9f30adeeda2cc31a686b00724a44.pdf" at bounding box center [978, 218] width 106 height 9
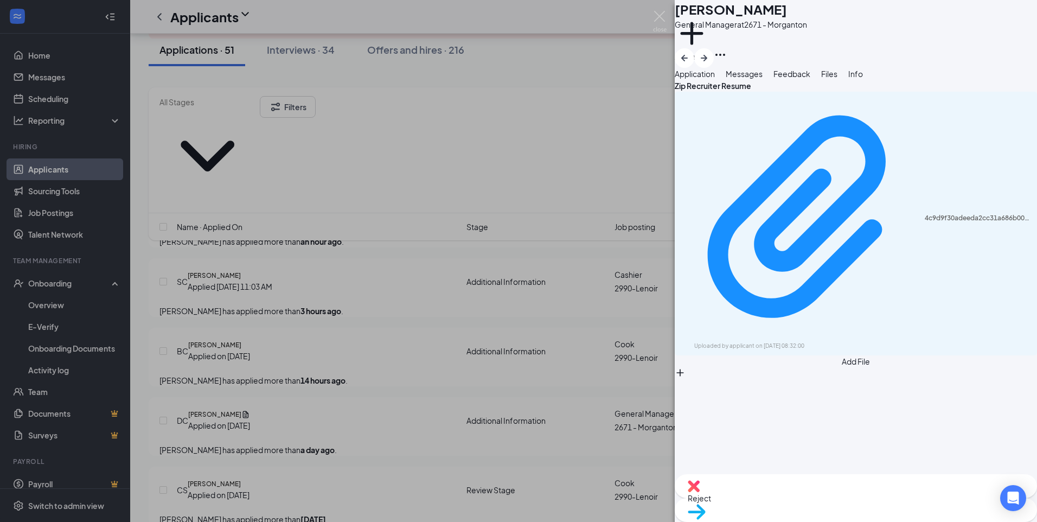
click at [595, 199] on div "DC [PERSON_NAME] General Manager at 2671 - Morganton Add a tag Application Mess…" at bounding box center [518, 261] width 1037 height 522
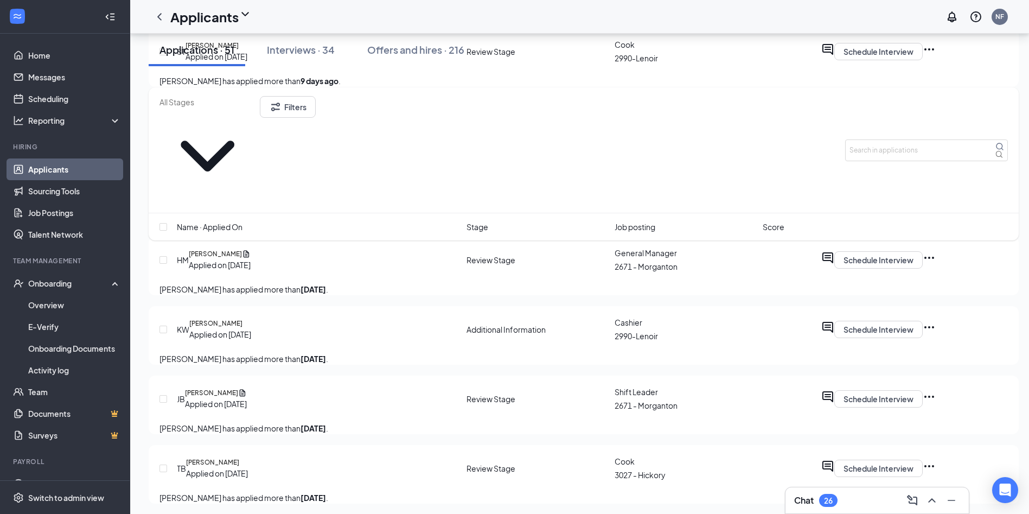
scroll to position [2008, 0]
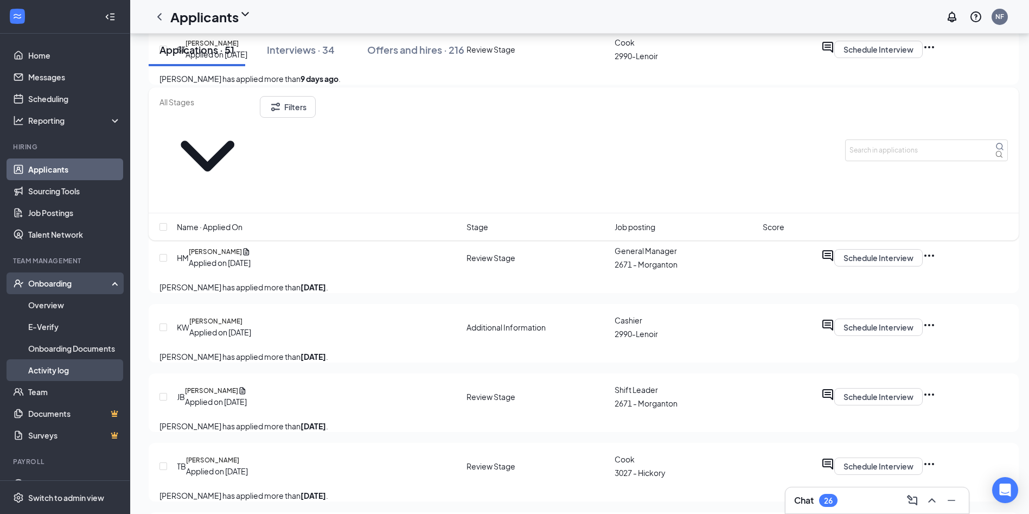
click at [67, 369] on link "Activity log" at bounding box center [74, 370] width 93 height 22
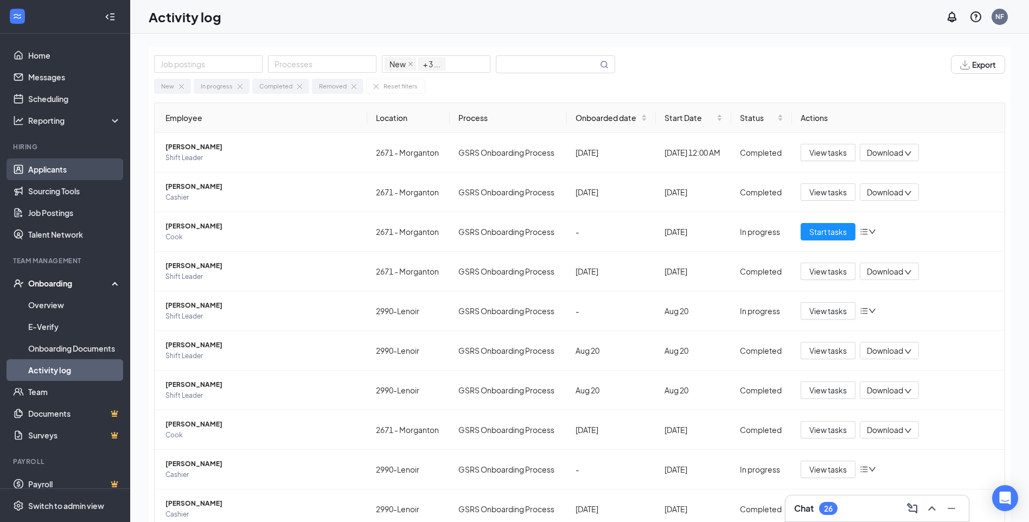
click at [50, 175] on link "Applicants" at bounding box center [74, 169] width 93 height 22
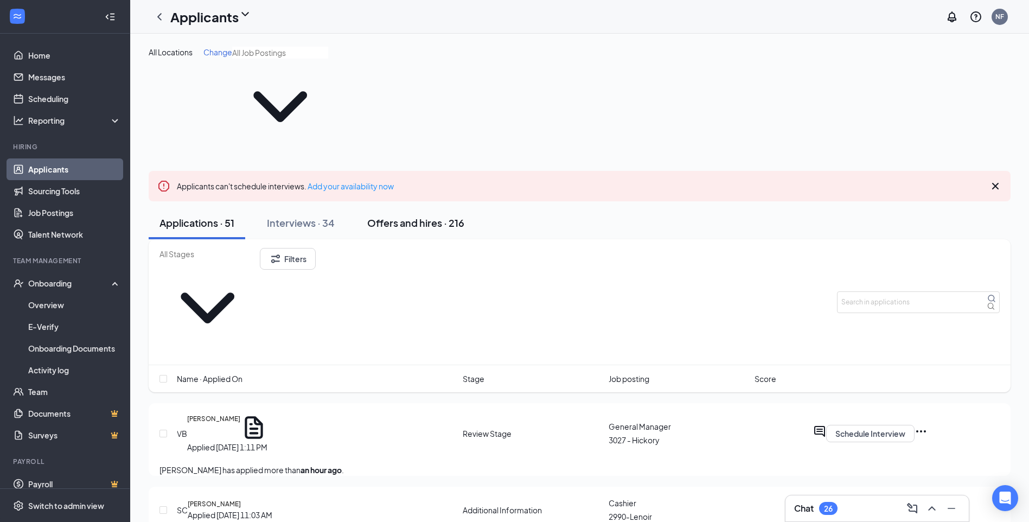
click at [442, 216] on div "Offers and hires · 216" at bounding box center [415, 223] width 97 height 14
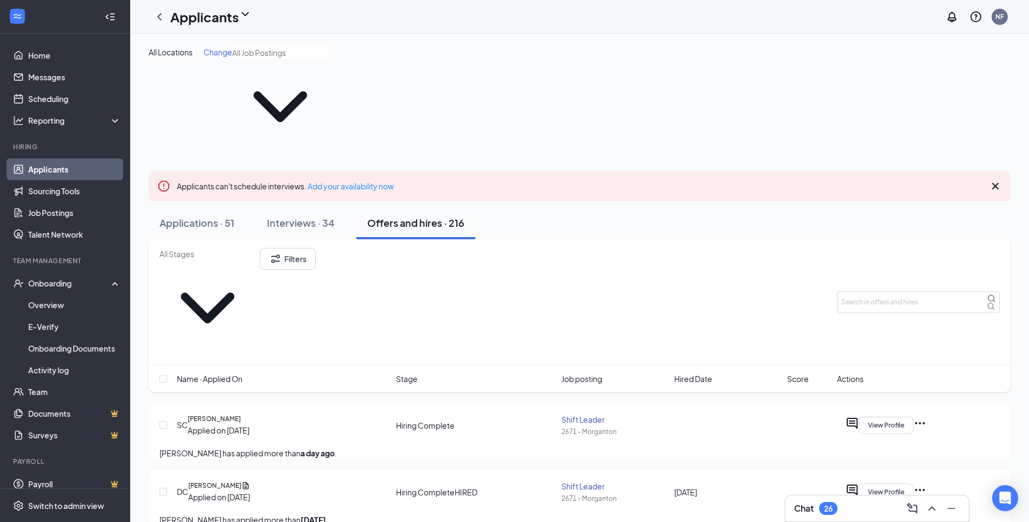
click at [927, 417] on icon "Ellipses" at bounding box center [920, 423] width 13 height 13
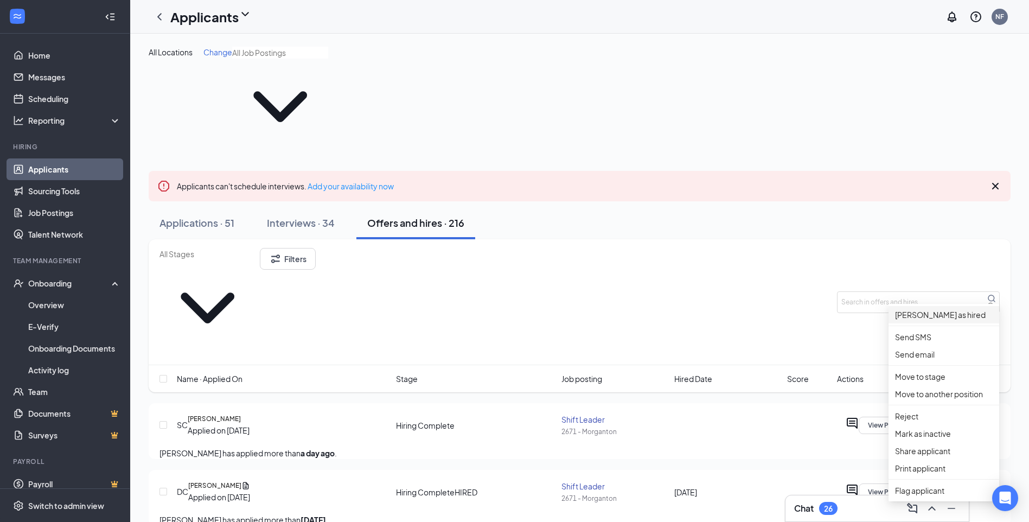
click at [944, 320] on p "[PERSON_NAME] as hired" at bounding box center [944, 315] width 98 height 12
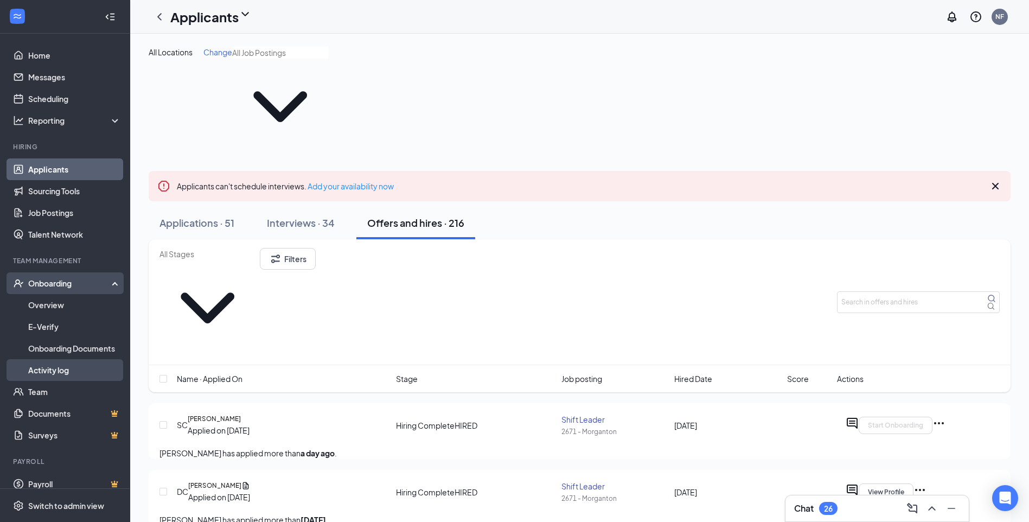
click at [56, 367] on link "Activity log" at bounding box center [74, 370] width 93 height 22
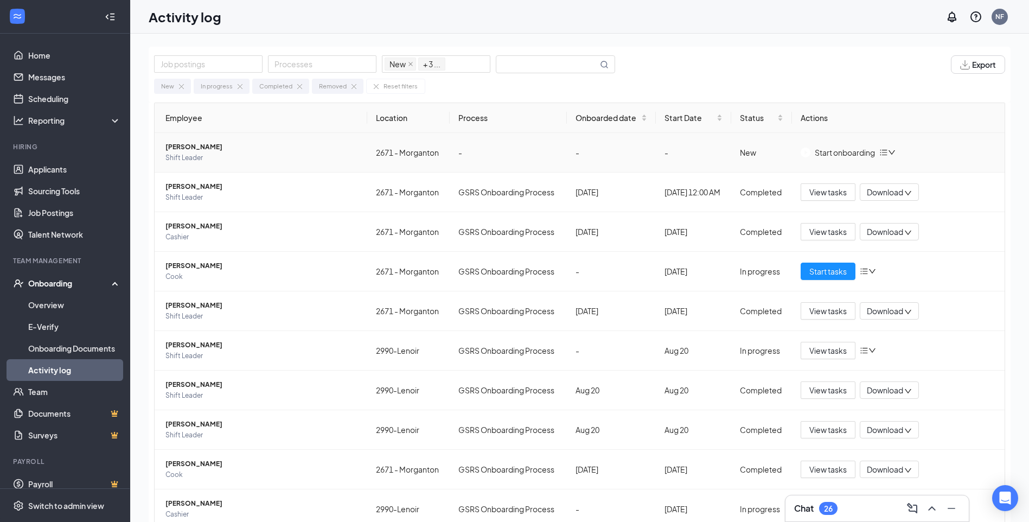
click at [832, 152] on div "Start onboarding" at bounding box center [838, 152] width 74 height 12
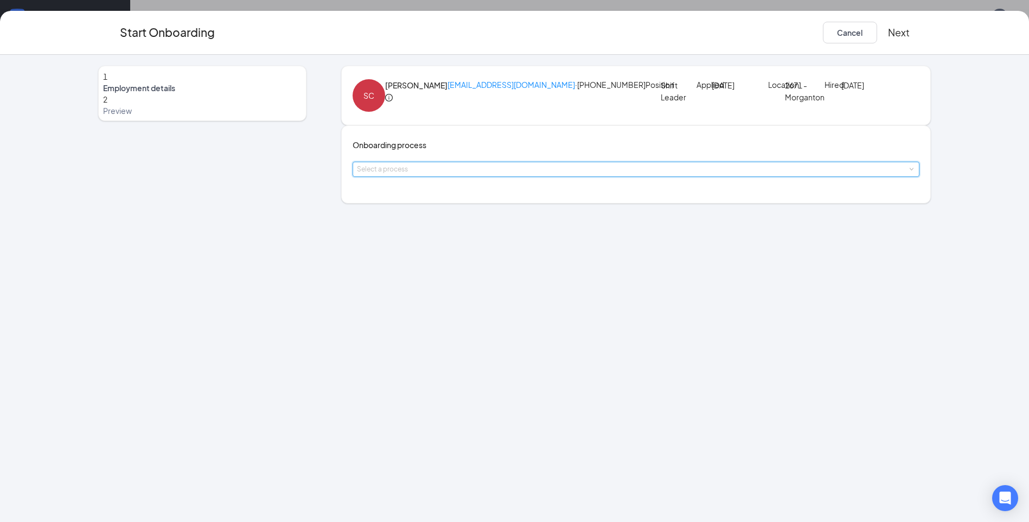
click at [538, 177] on div "Select a process" at bounding box center [637, 169] width 568 height 15
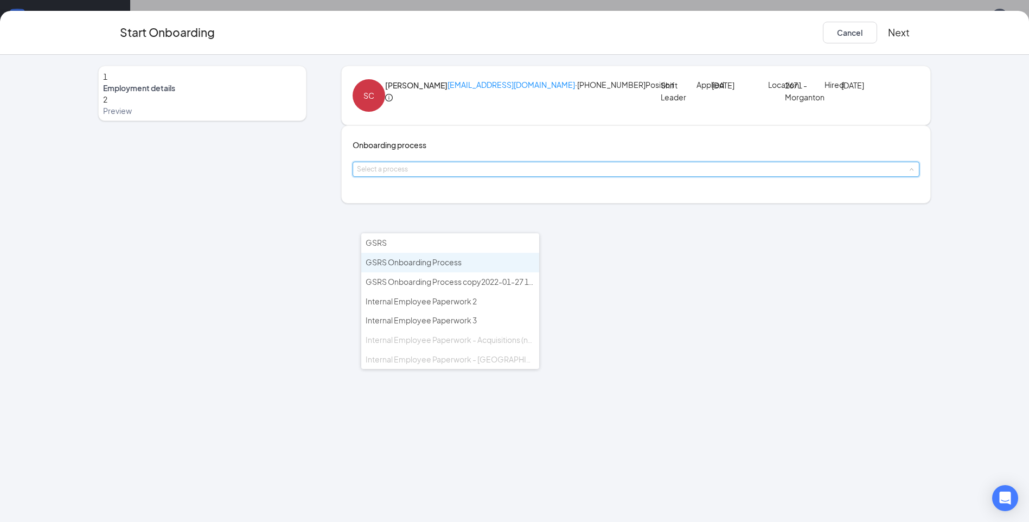
click at [475, 269] on li "GSRS Onboarding Process" at bounding box center [450, 263] width 178 height 20
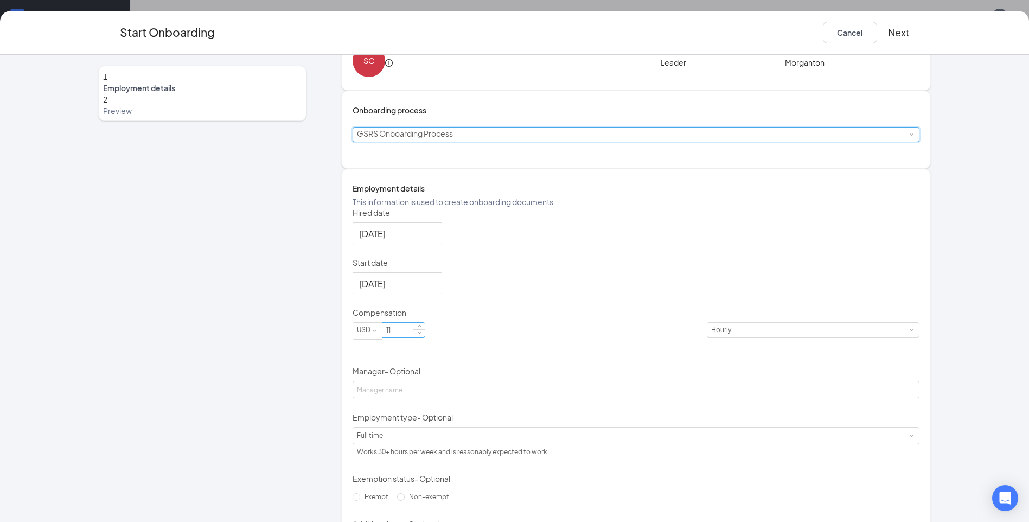
scroll to position [54, 0]
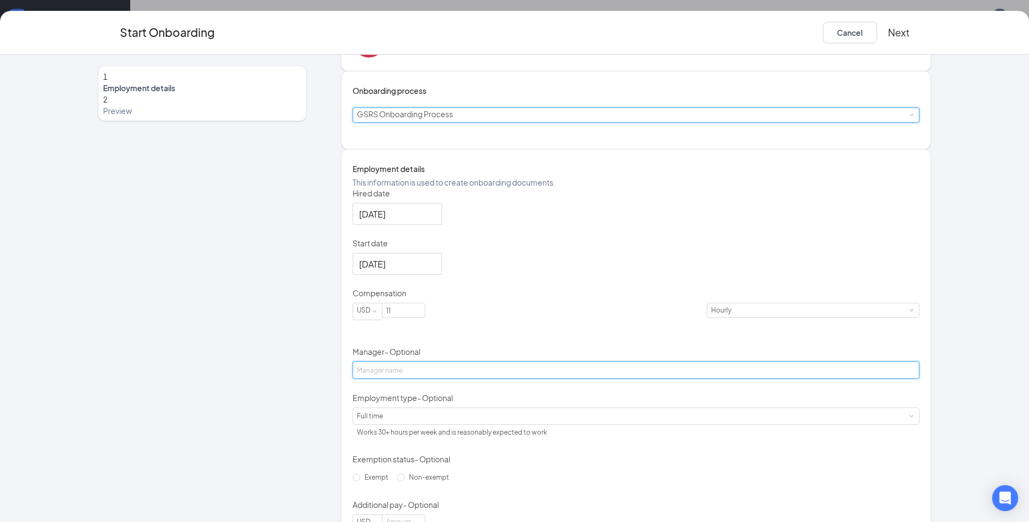
click at [421, 379] on input "Manager - Optional" at bounding box center [637, 369] width 568 height 17
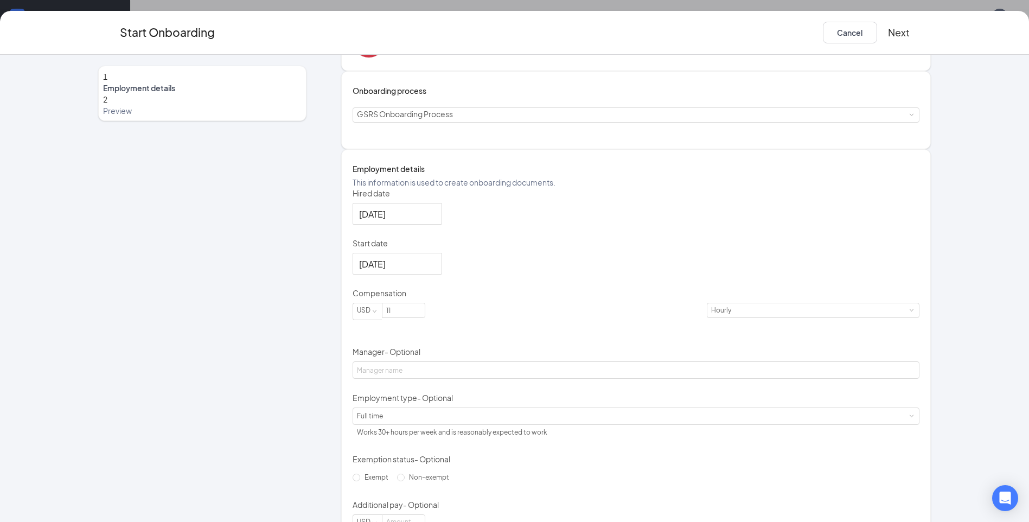
click at [594, 334] on div "Hired date [DATE] Start date [DATE] Compensation USD 11 Hourly Manager - Option…" at bounding box center [637, 360] width 568 height 344
drag, startPoint x: 423, startPoint y: 383, endPoint x: 402, endPoint y: 381, distance: 21.2
click at [402, 317] on input "11" at bounding box center [404, 310] width 42 height 14
type input "14"
click at [555, 418] on div "Hired date [DATE] Start date [DATE] Compensation USD 14 Hourly Manager - Option…" at bounding box center [637, 360] width 568 height 344
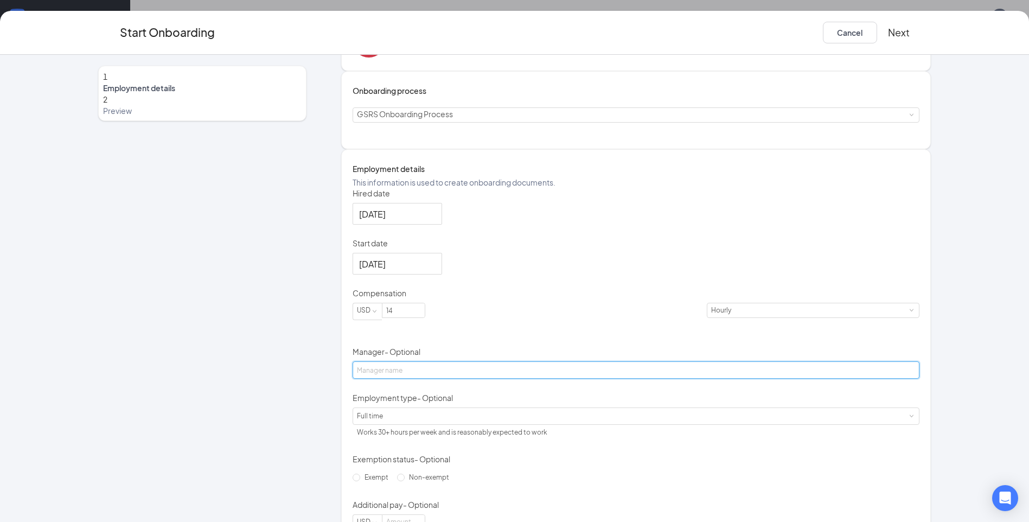
click at [504, 379] on input "Manager - Optional" at bounding box center [637, 369] width 568 height 17
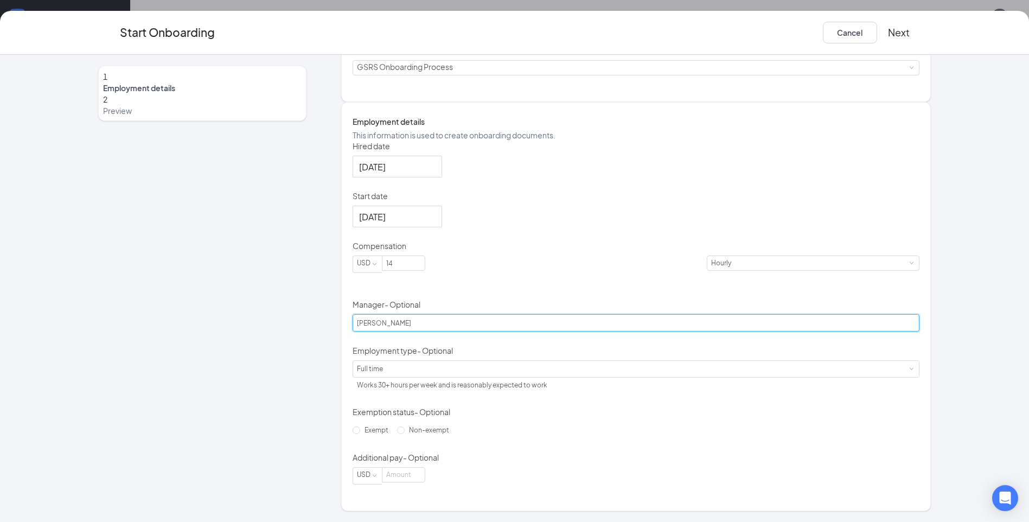
scroll to position [163, 0]
type input "[PERSON_NAME]"
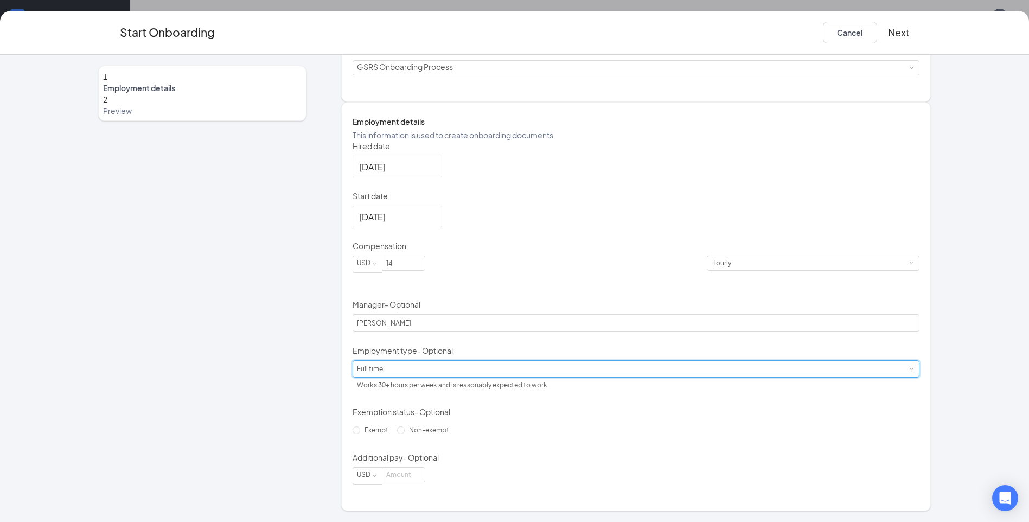
click at [520, 374] on div "Full time Works 30+ hours per week and is reasonably expected to work" at bounding box center [636, 369] width 559 height 16
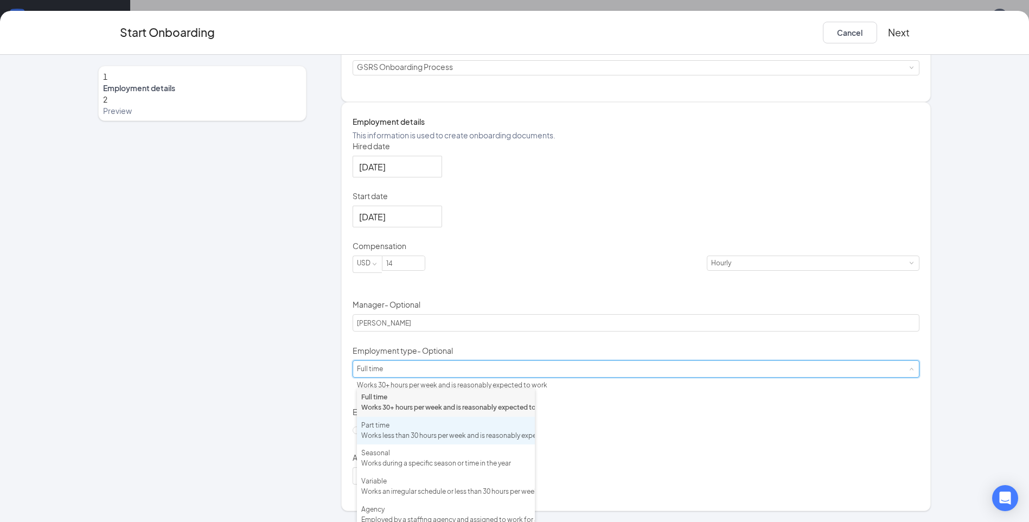
click at [474, 441] on div "Works less than 30 hours per week and is reasonably expected to work" at bounding box center [445, 436] width 169 height 10
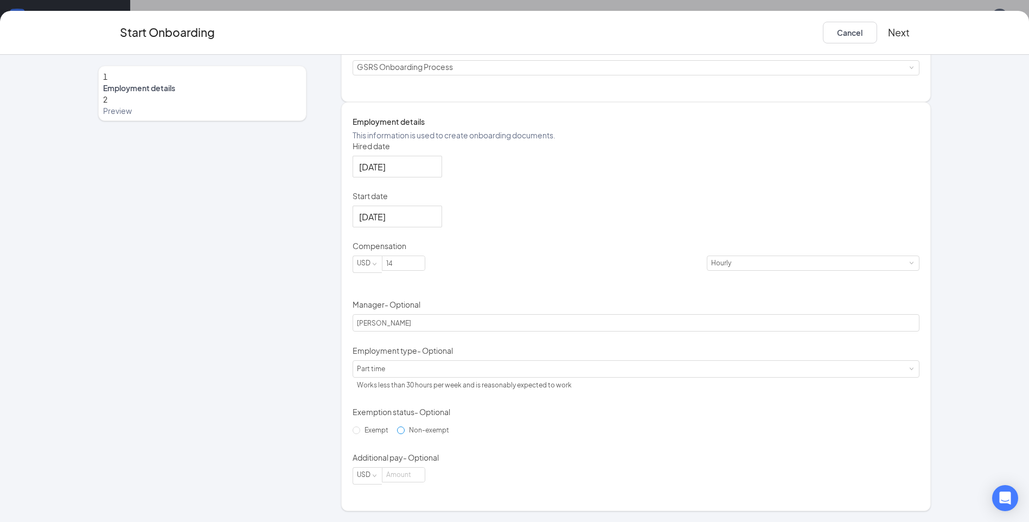
click at [397, 434] on input "Non-exempt" at bounding box center [401, 430] width 8 height 8
radio input "true"
click at [894, 36] on button "Next" at bounding box center [899, 33] width 22 height 22
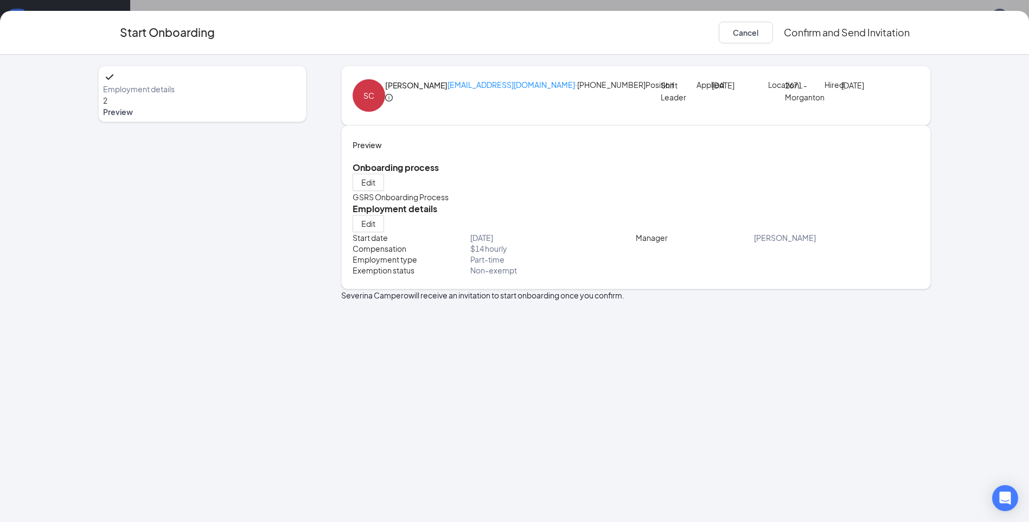
scroll to position [0, 0]
click at [885, 33] on button "Confirm and Send Invitation" at bounding box center [847, 33] width 126 height 22
